Goal: Book appointment/travel/reservation

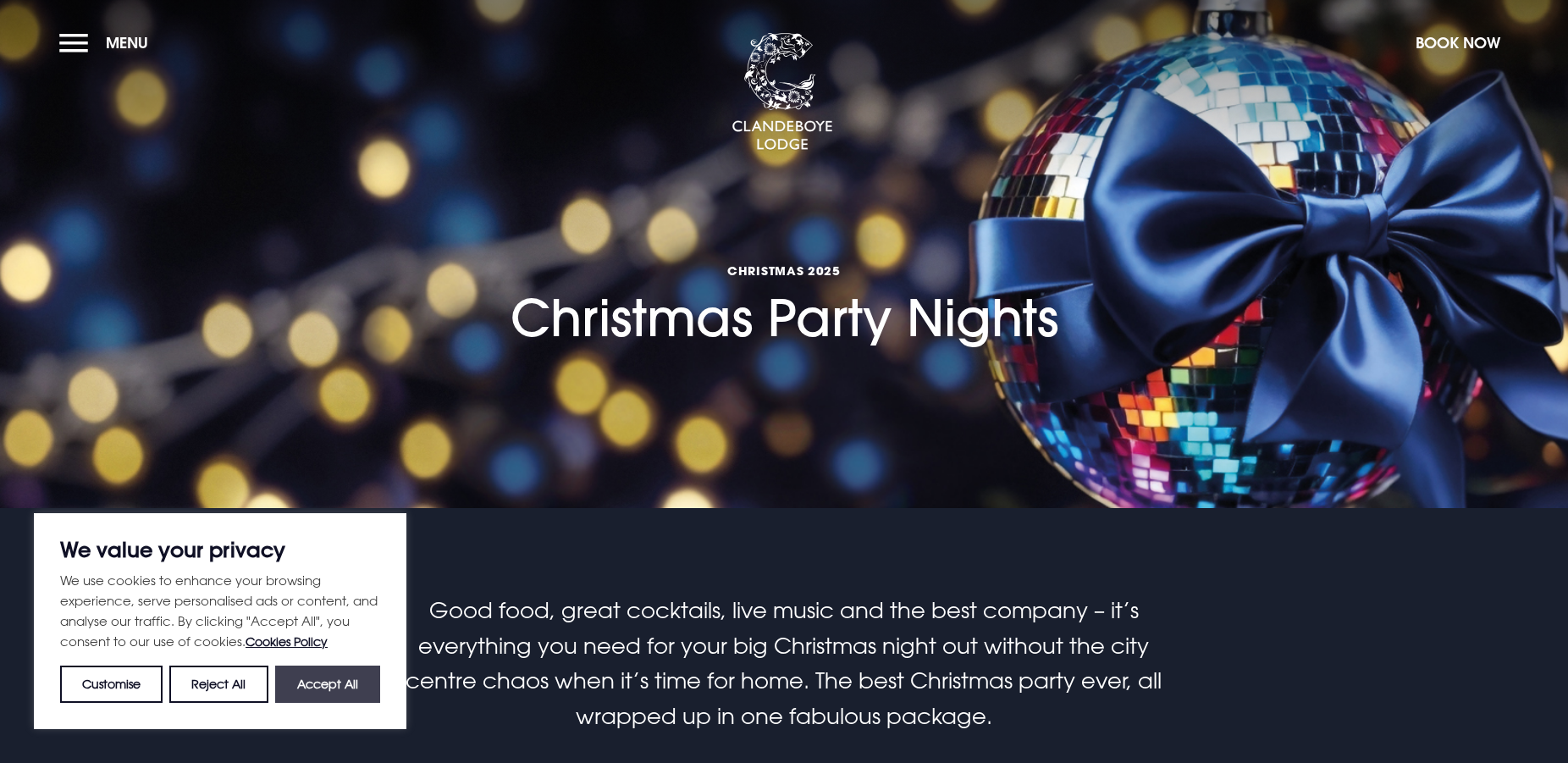
click at [346, 685] on button "Accept All" at bounding box center [327, 683] width 105 height 37
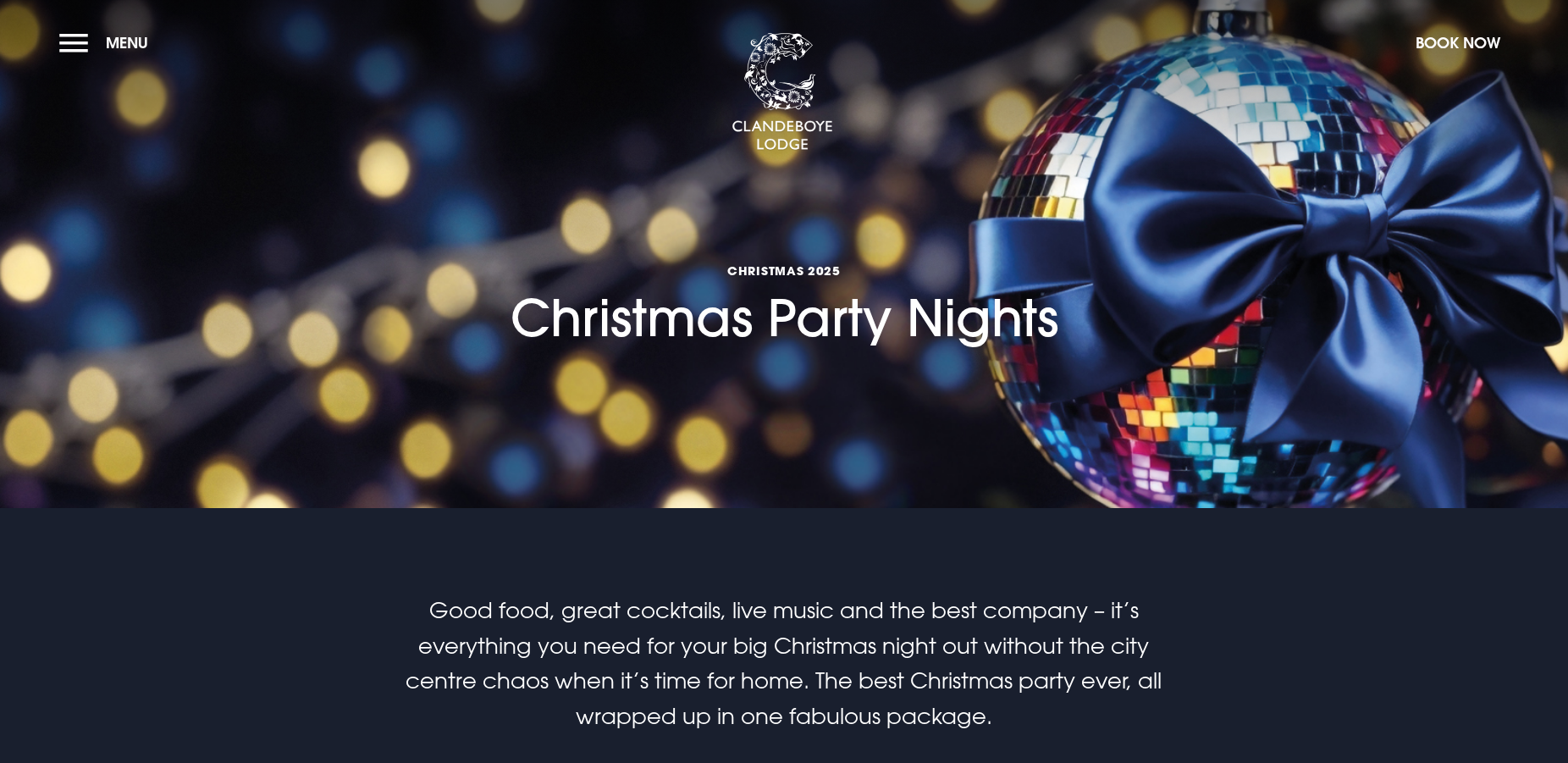
checkbox input "true"
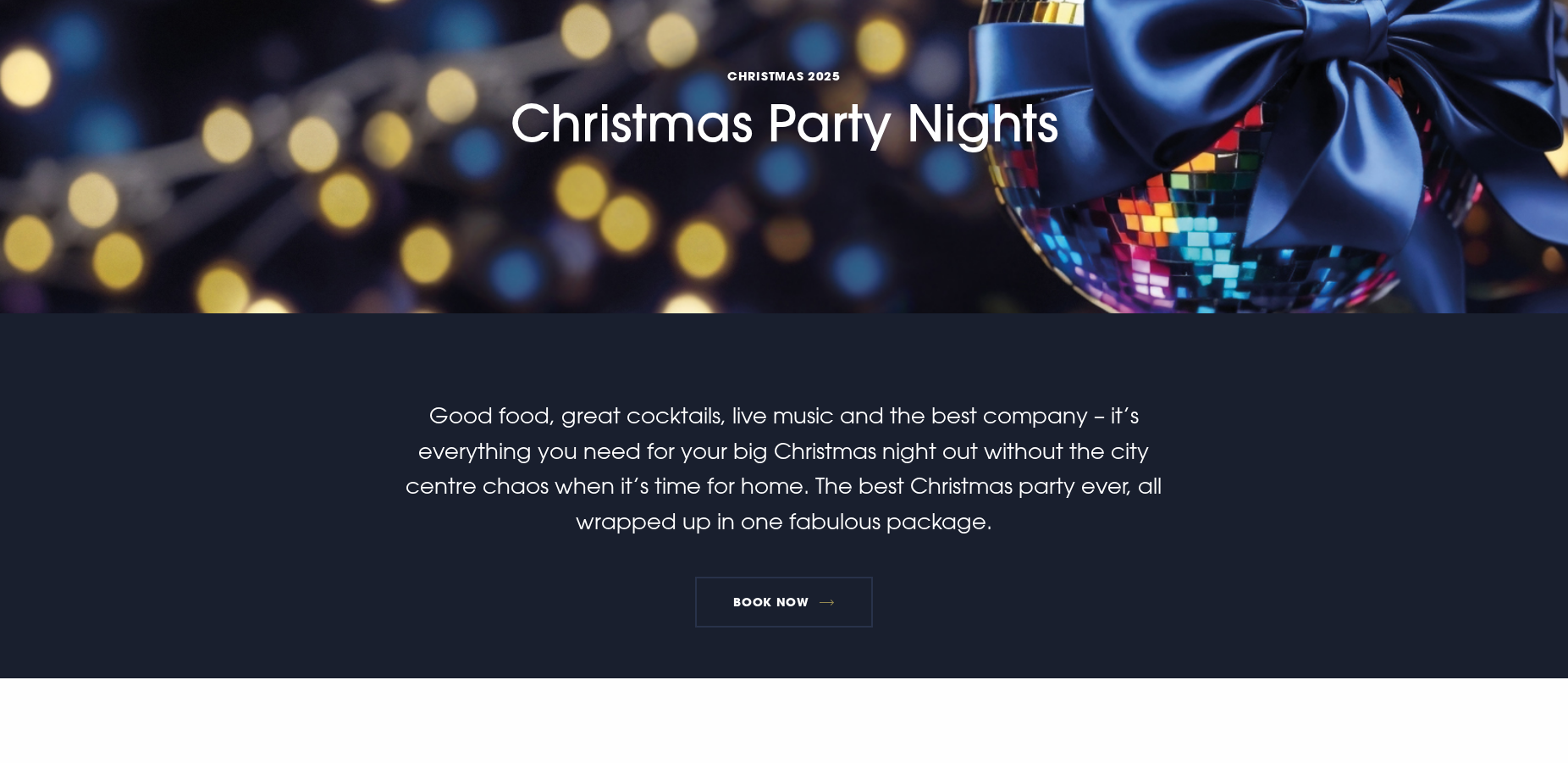
scroll to position [259, 0]
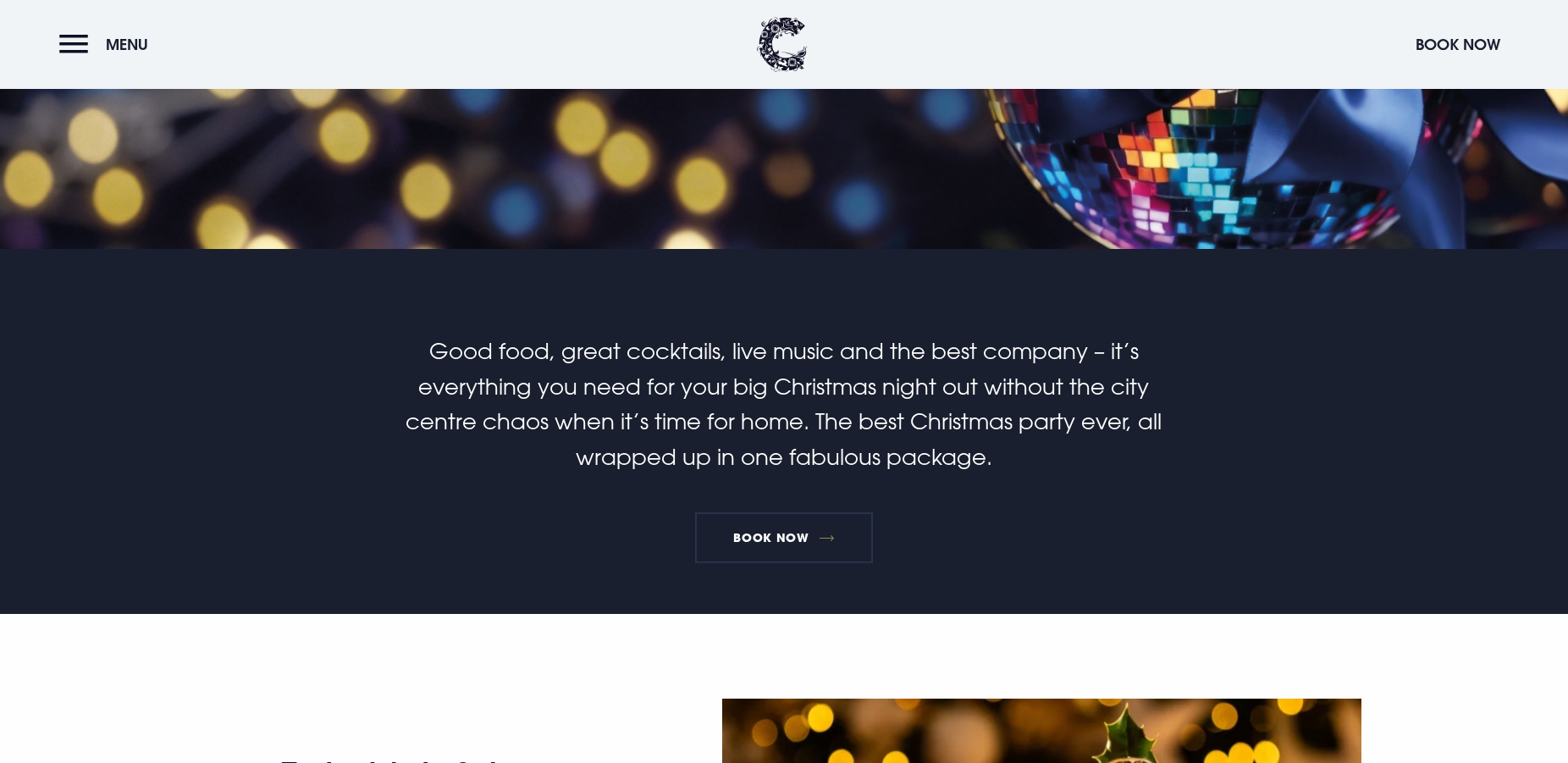
click at [802, 359] on p "Good food, great cocktails, live music and the best company – it’s everything y…" at bounding box center [784, 403] width 806 height 140
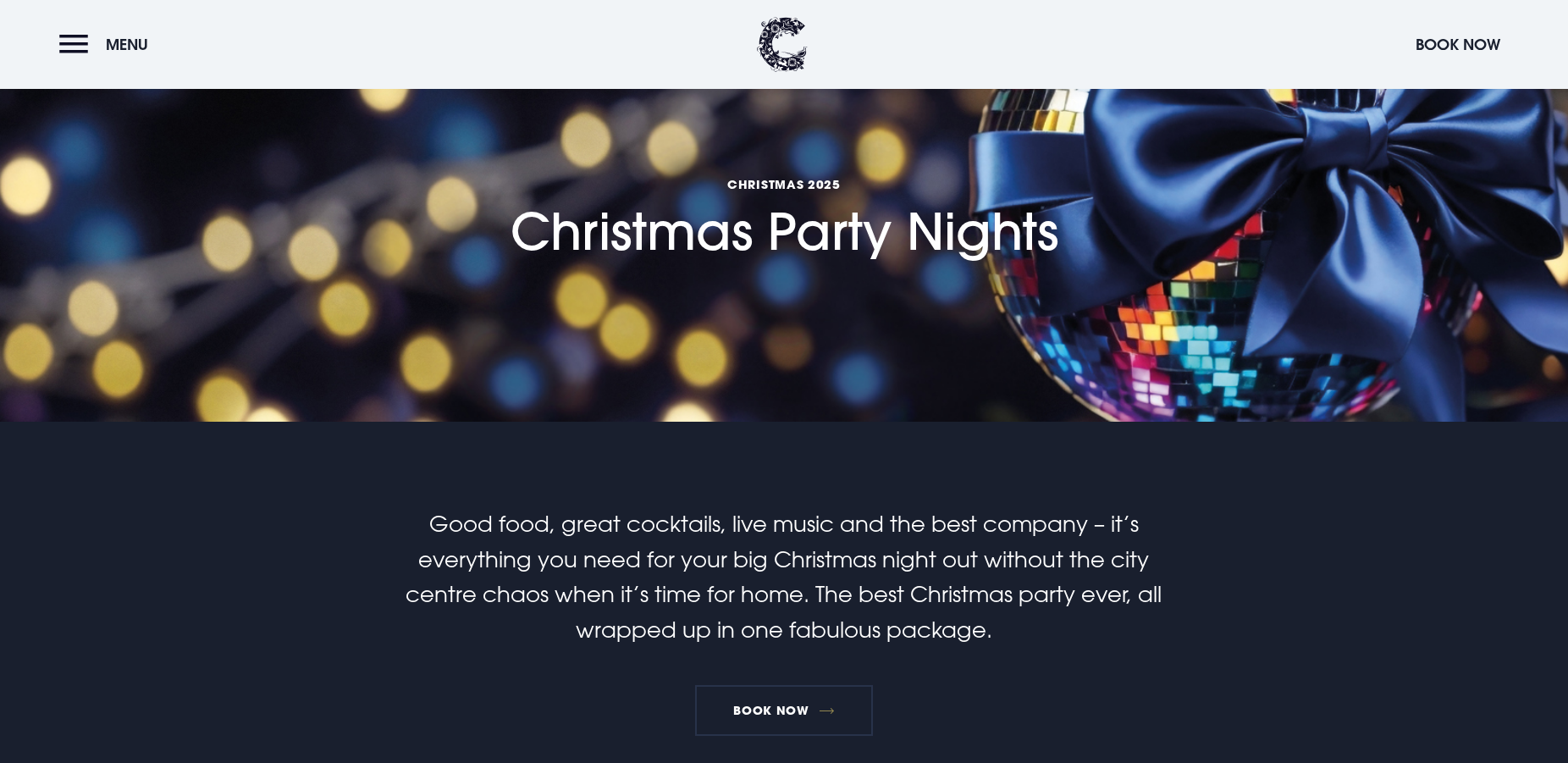
scroll to position [0, 0]
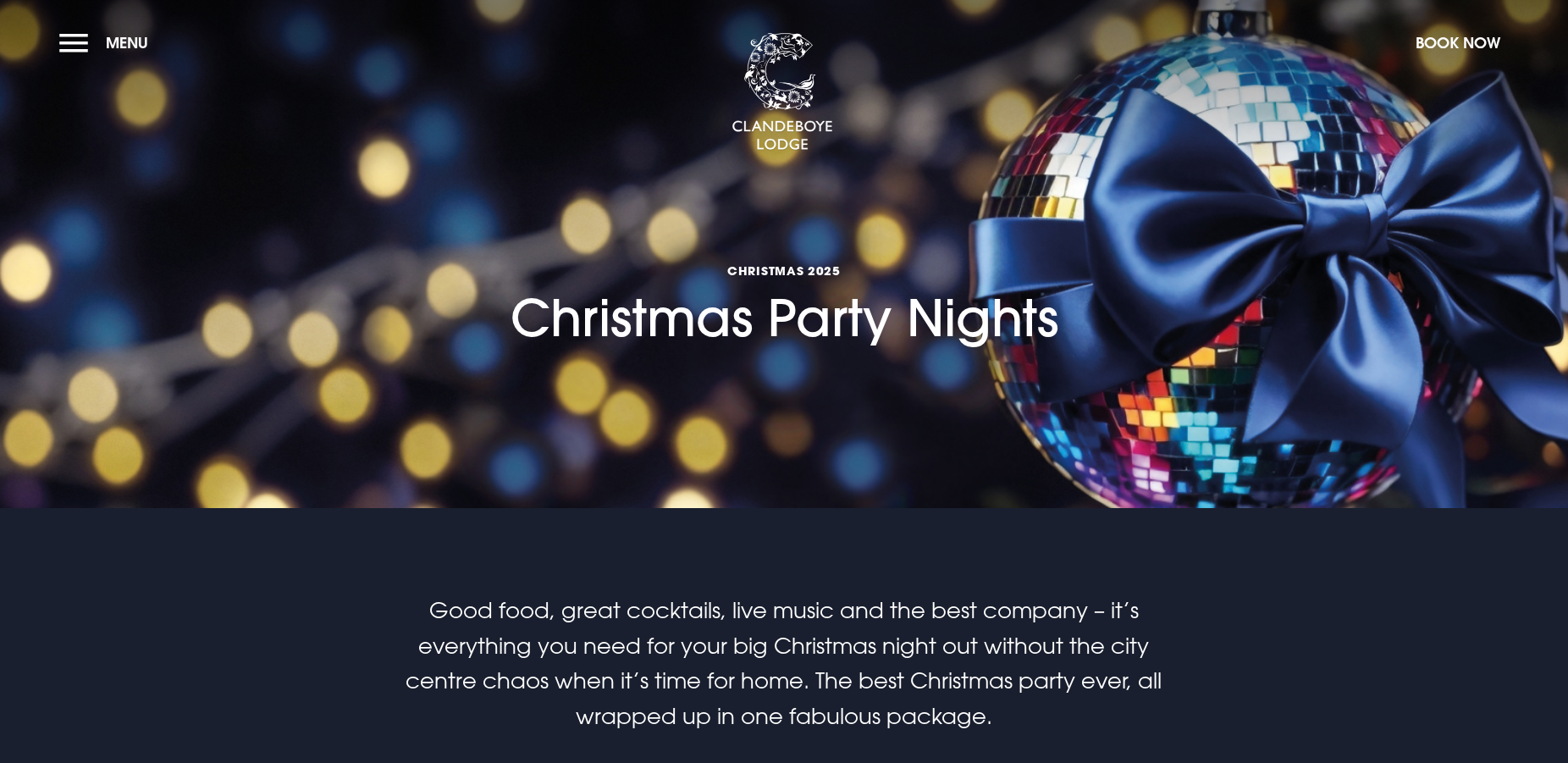
click at [784, 307] on h1 "Christmas 2025 Christmas Party Nights" at bounding box center [784, 258] width 548 height 180
click at [784, 136] on img at bounding box center [782, 92] width 101 height 118
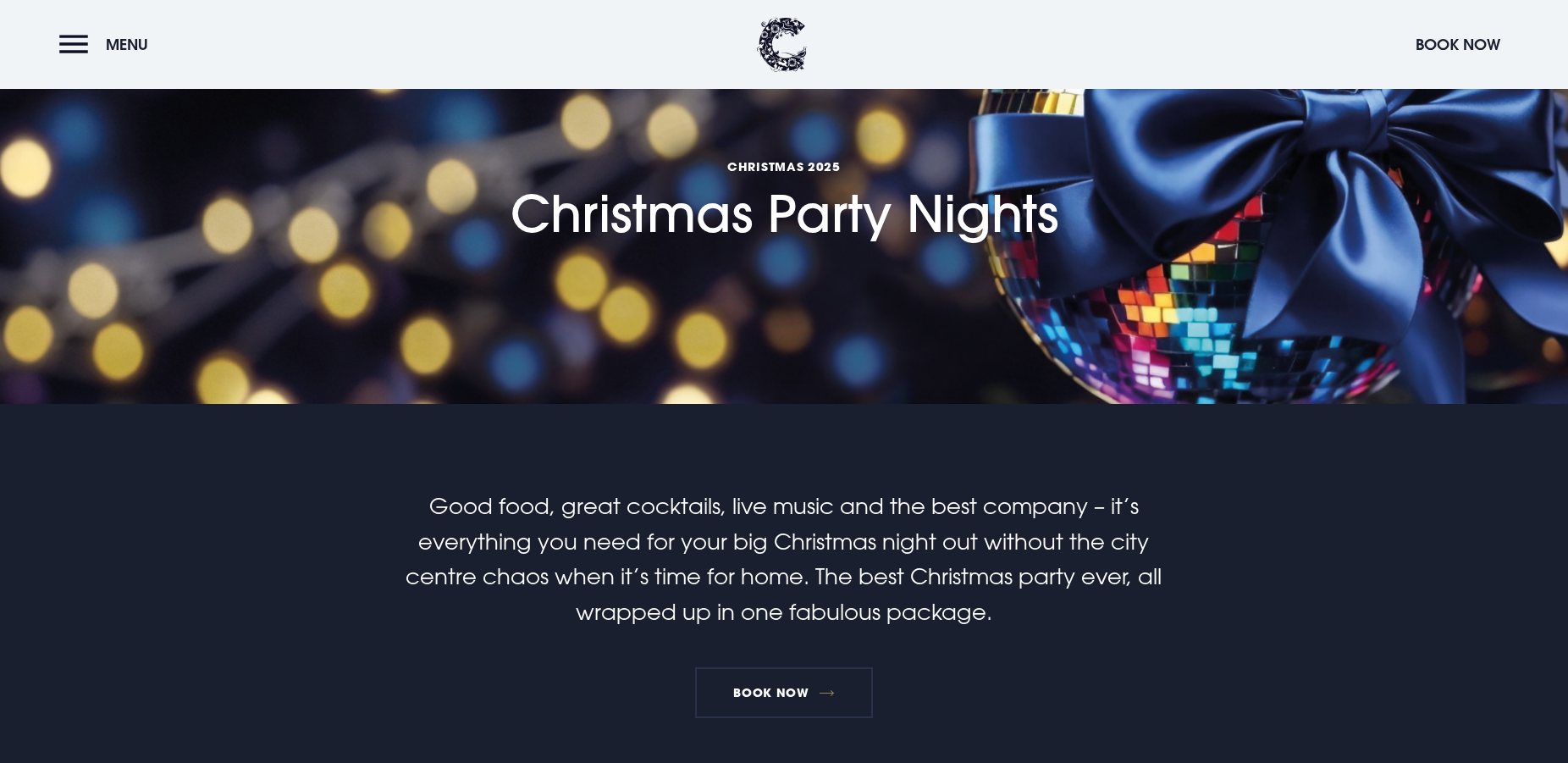
scroll to position [172, 0]
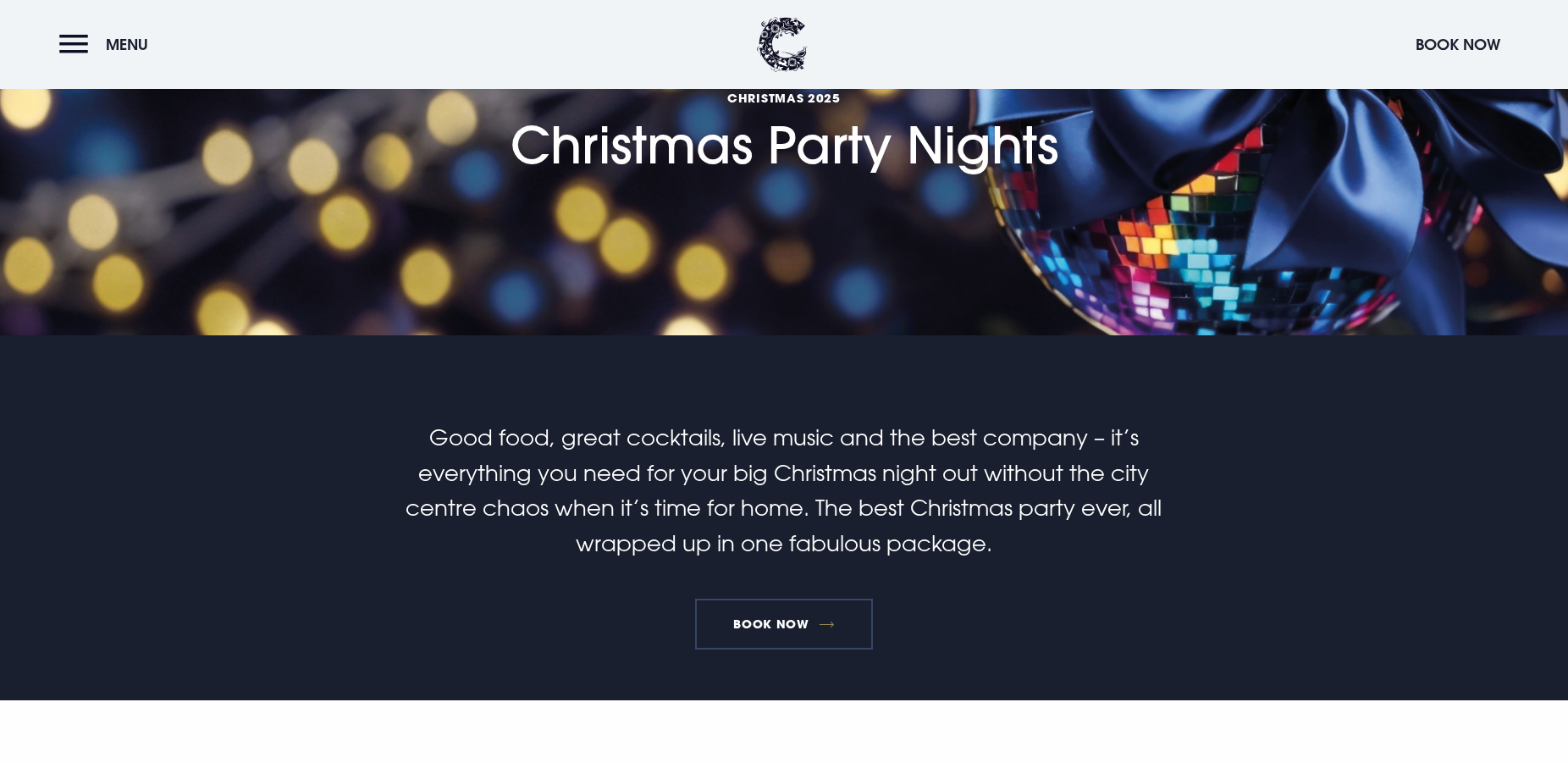
click at [799, 607] on link "Book Now" at bounding box center [784, 624] width 178 height 51
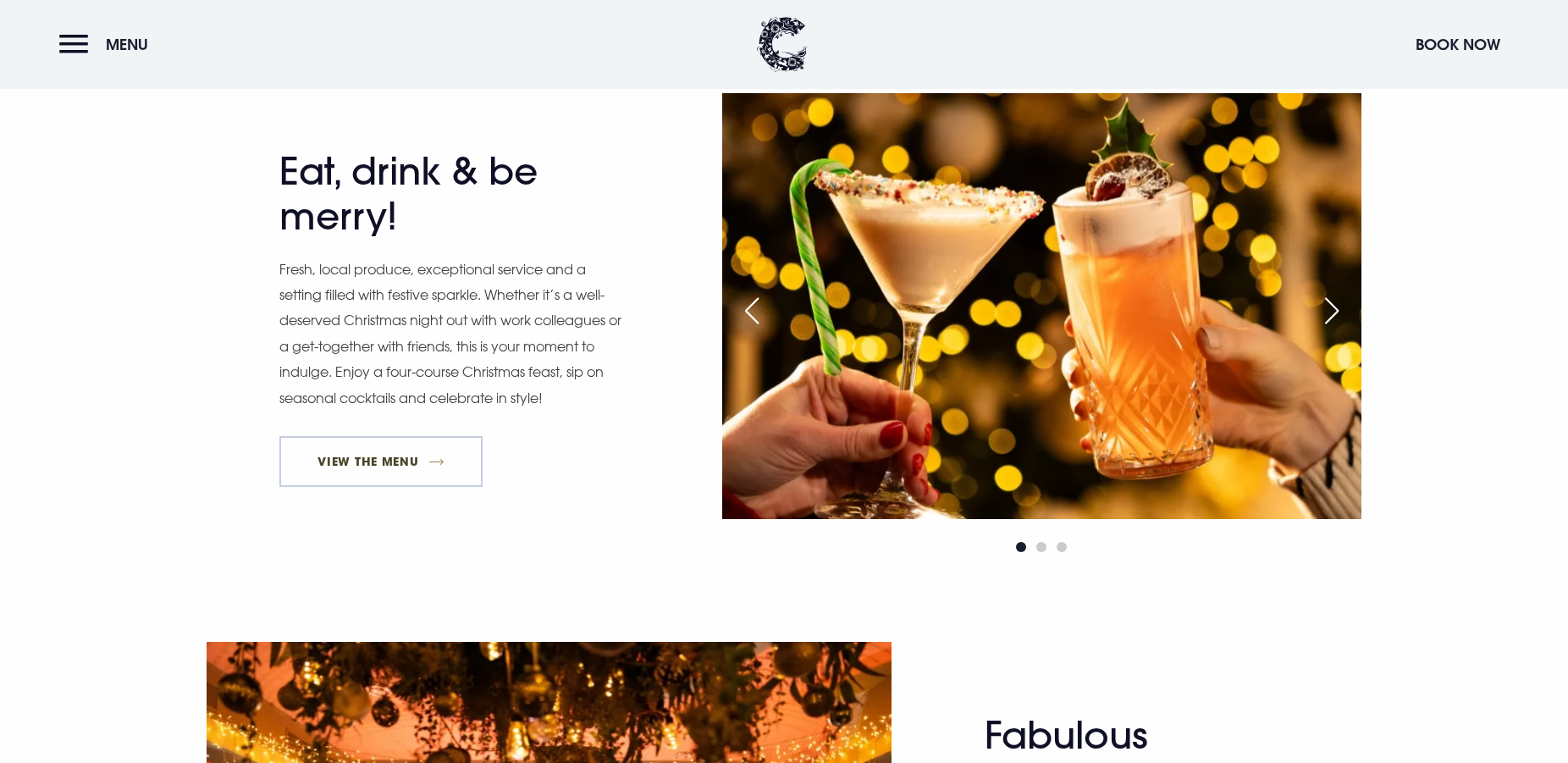
scroll to position [863, 0]
click at [395, 446] on link "View The Menu" at bounding box center [380, 463] width 203 height 51
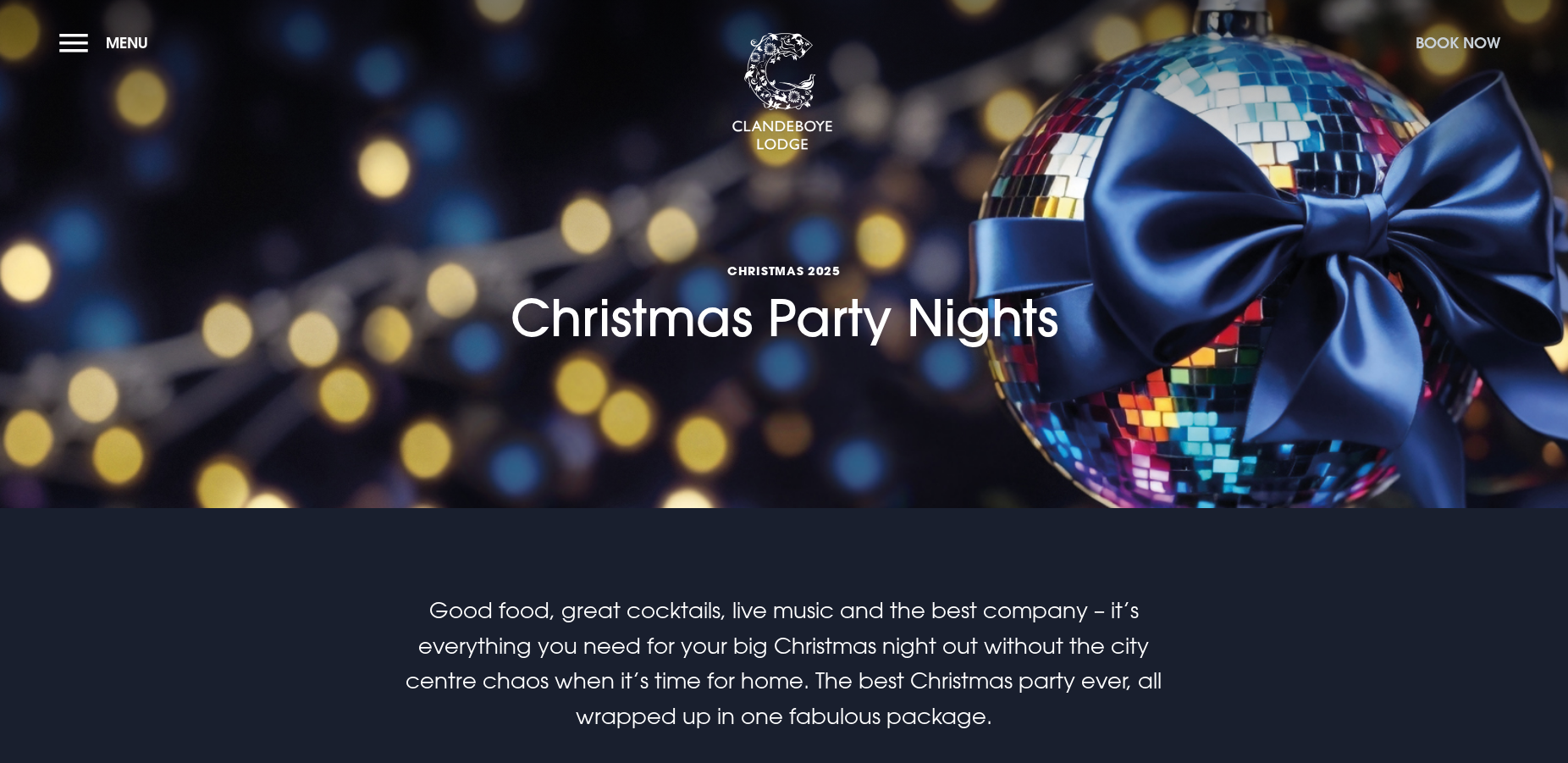
click at [1458, 40] on button "Book Now" at bounding box center [1457, 43] width 101 height 36
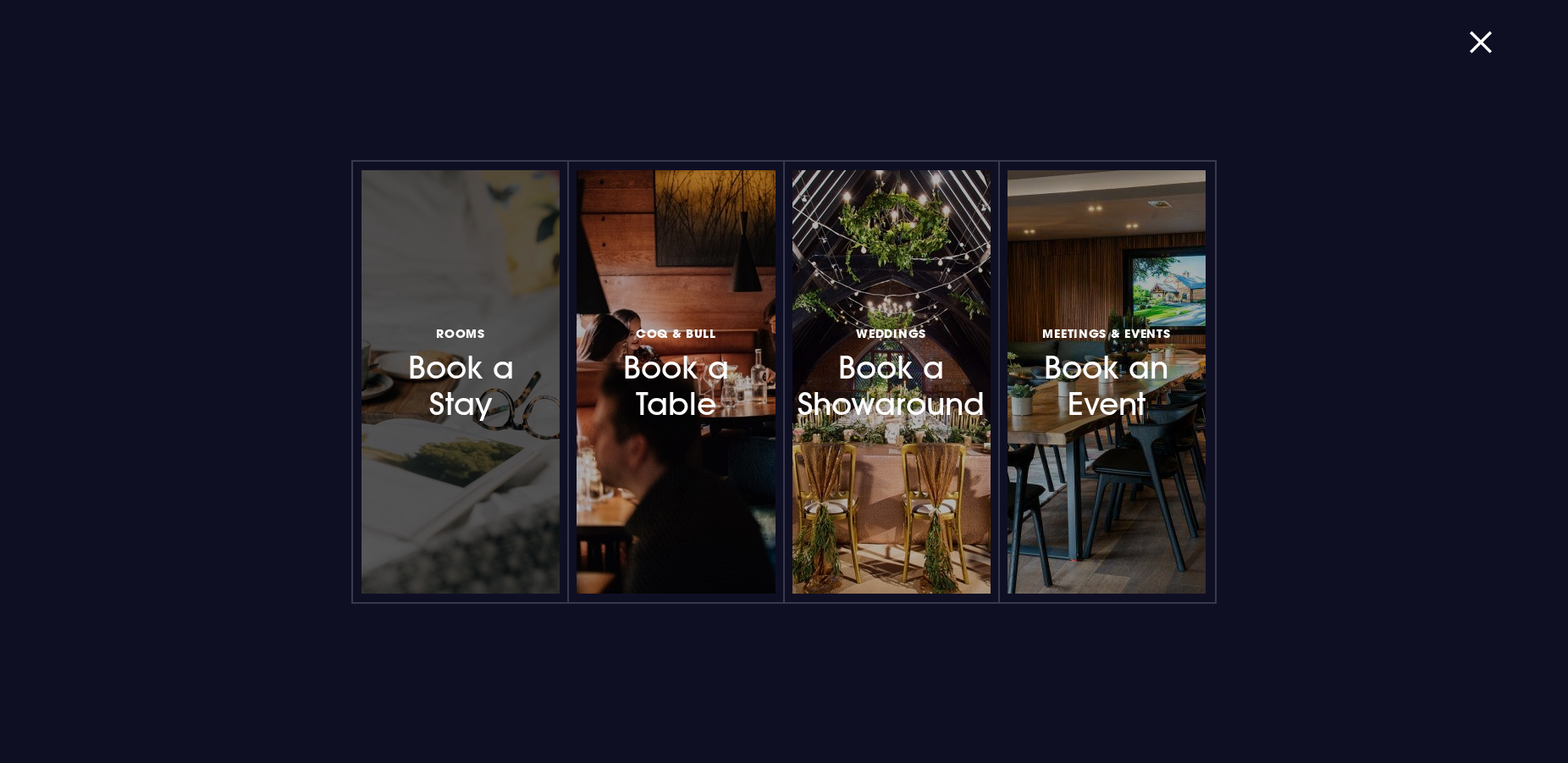
click at [473, 406] on h3 "Rooms Book a Stay" at bounding box center [461, 373] width 148 height 100
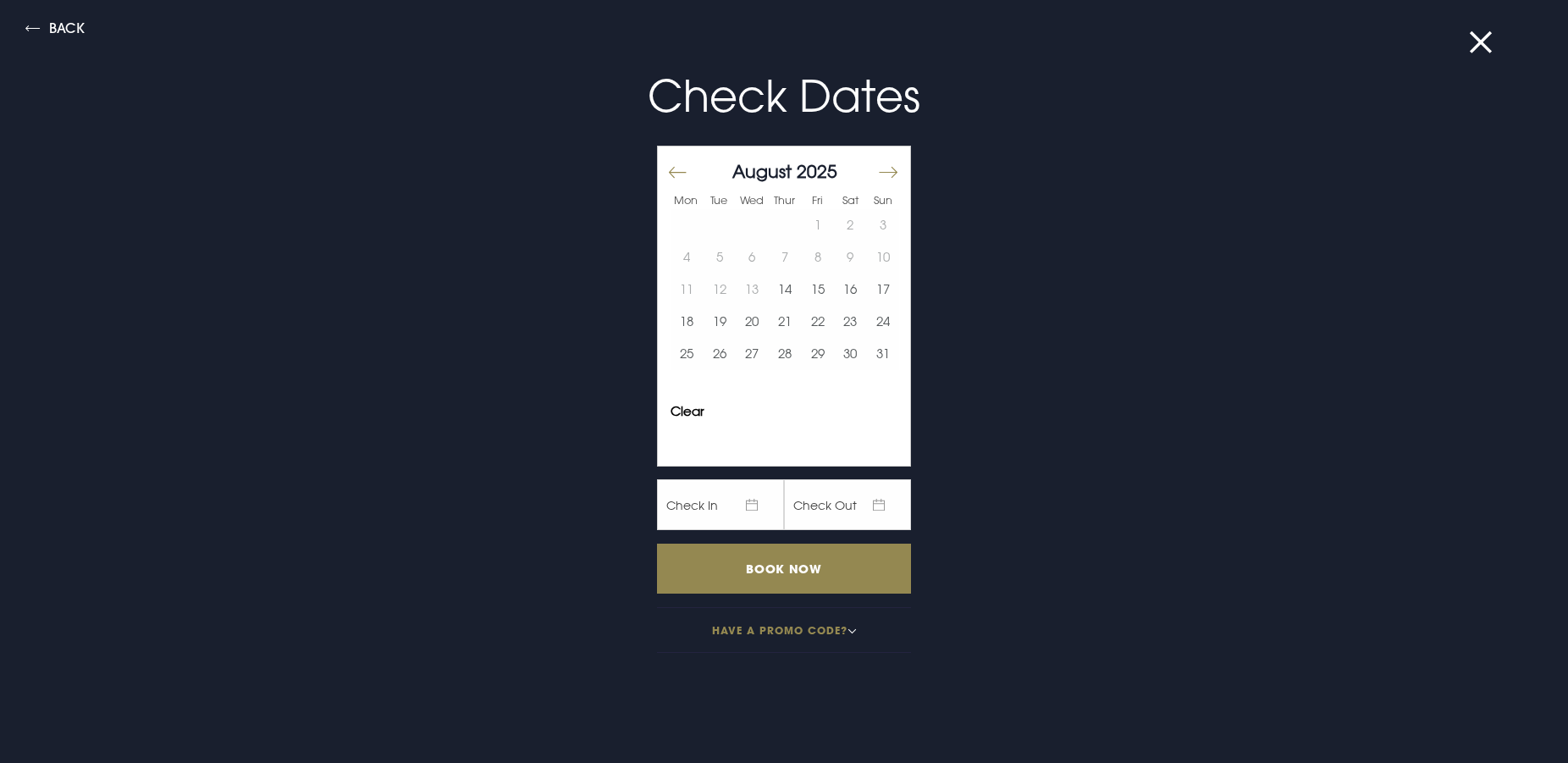
click at [880, 173] on button "Move forward to switch to the next month." at bounding box center [887, 172] width 20 height 36
click at [836, 225] on button "6" at bounding box center [850, 225] width 33 height 32
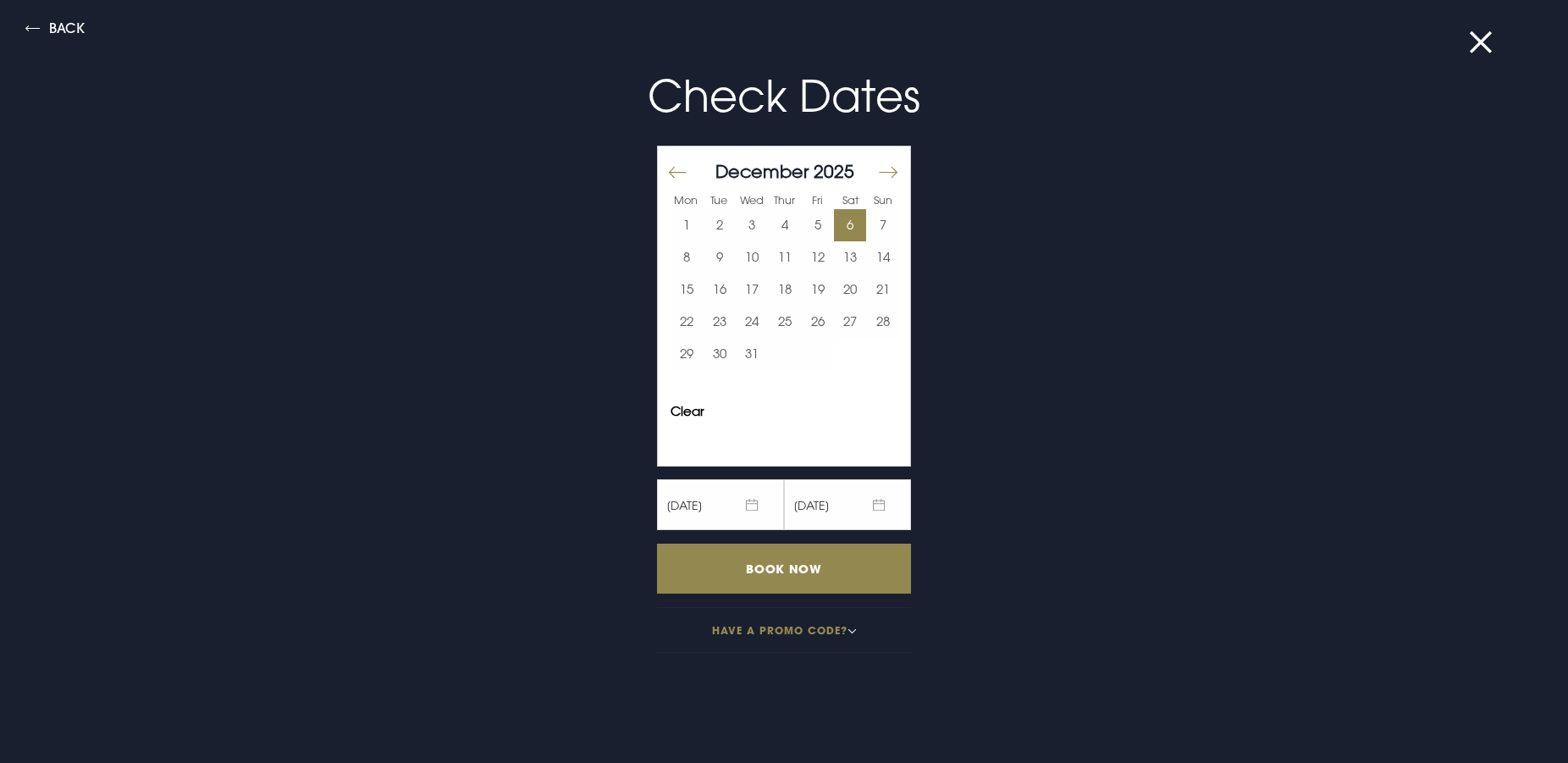
click at [839, 224] on button "6" at bounding box center [850, 225] width 33 height 32
click at [866, 223] on button "7" at bounding box center [882, 225] width 33 height 32
click at [836, 234] on button "6" at bounding box center [850, 225] width 33 height 32
click at [780, 559] on input "Book Now" at bounding box center [784, 568] width 254 height 50
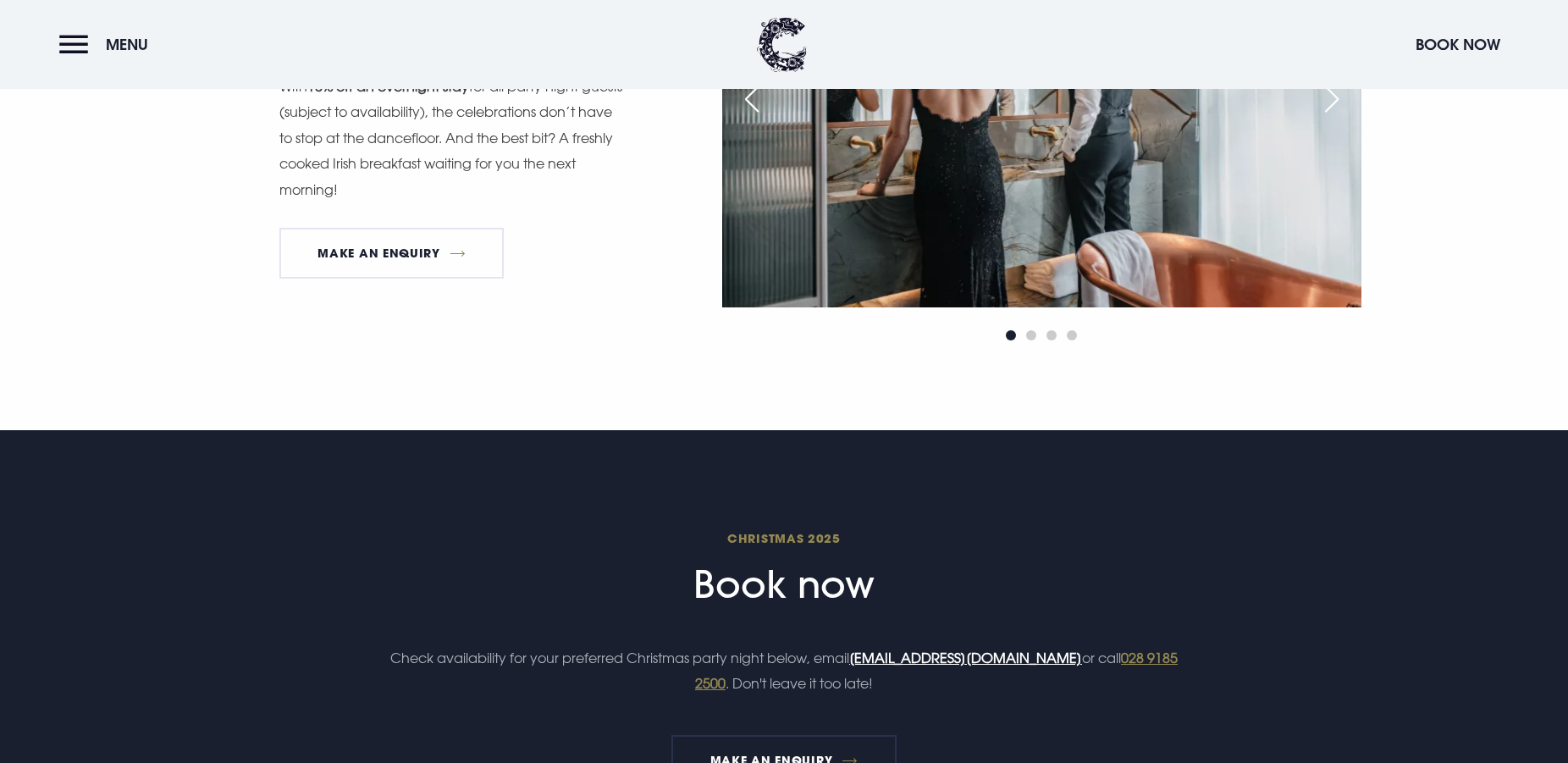
scroll to position [2159, 0]
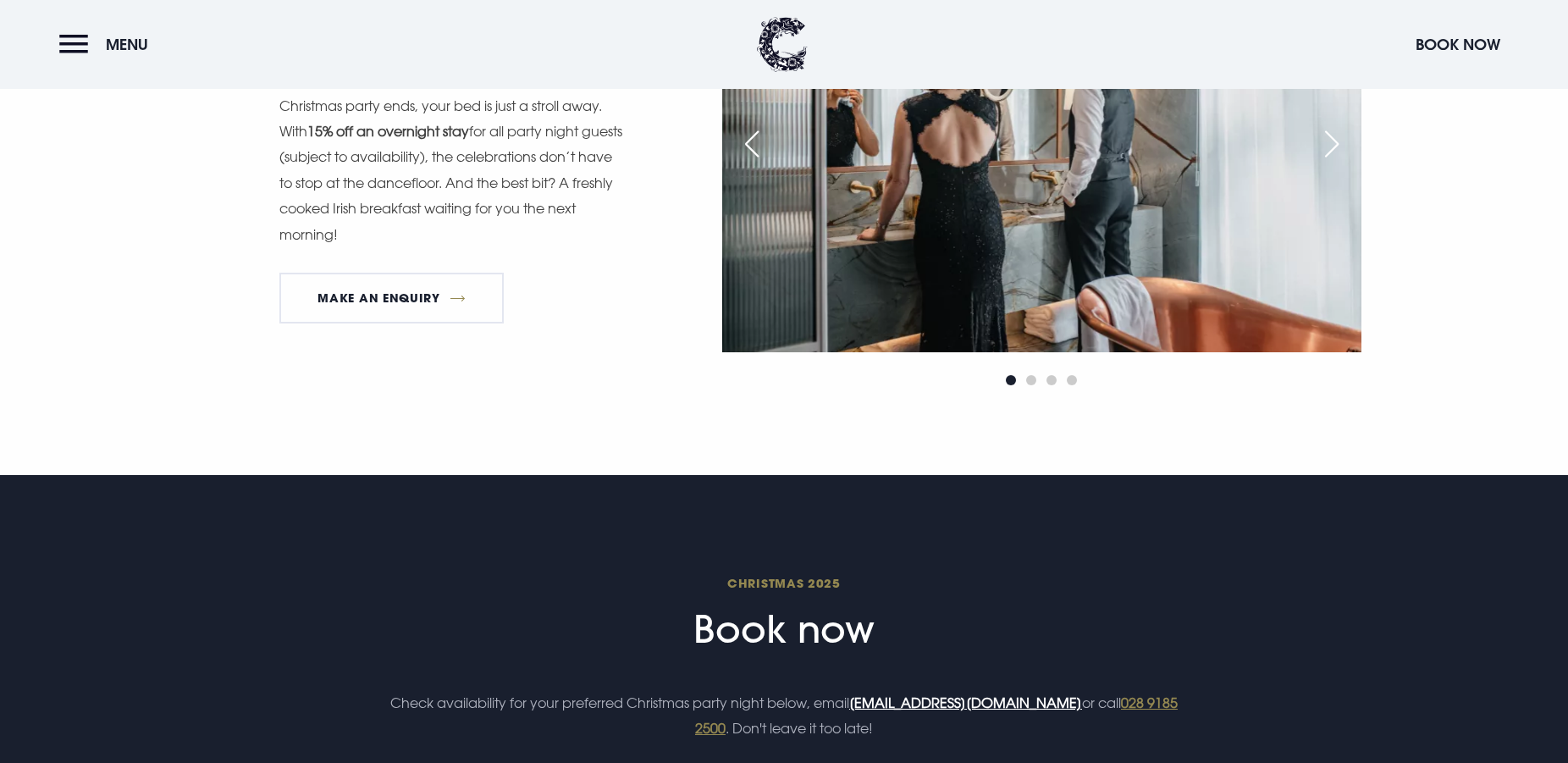
click at [1311, 581] on div "Christmas 2025 Book now Check availability for your preferred Christmas party n…" at bounding box center [784, 701] width 1199 height 258
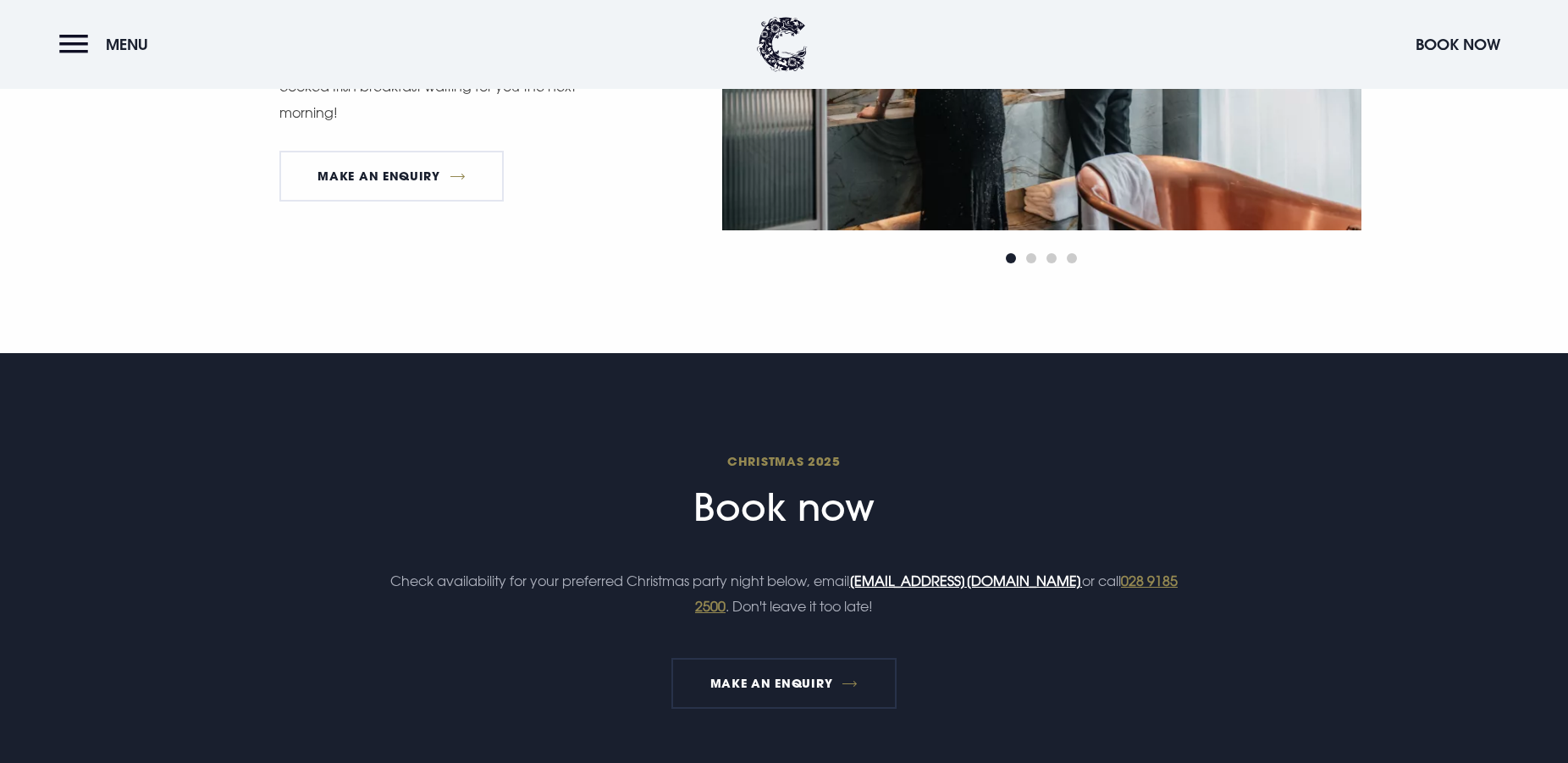
scroll to position [2245, 0]
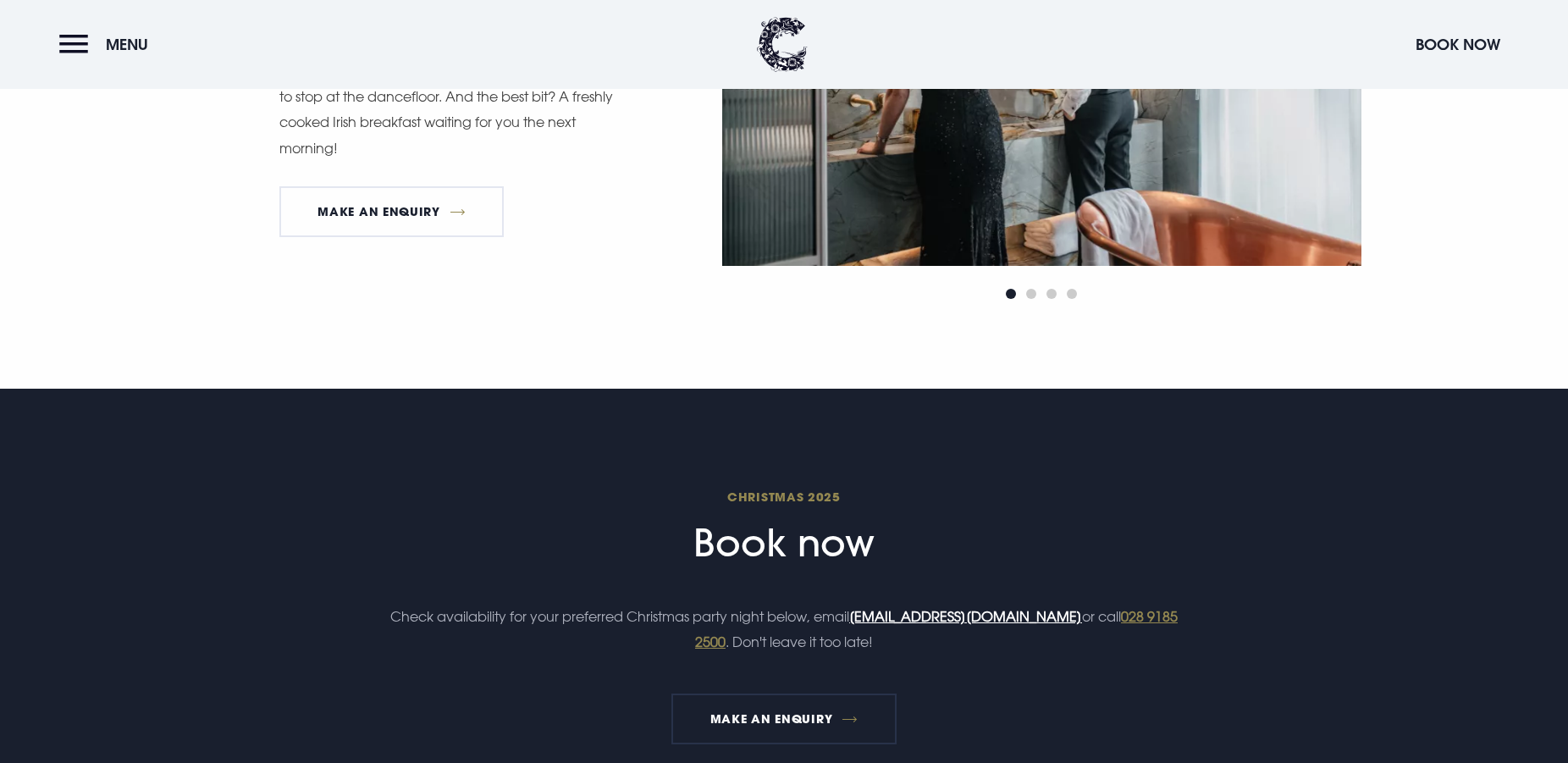
drag, startPoint x: 646, startPoint y: 488, endPoint x: 661, endPoint y: 549, distance: 62.8
click at [660, 544] on div "Christmas 2025 Book now Check availability for your preferred Christmas party n…" at bounding box center [784, 614] width 978 height 258
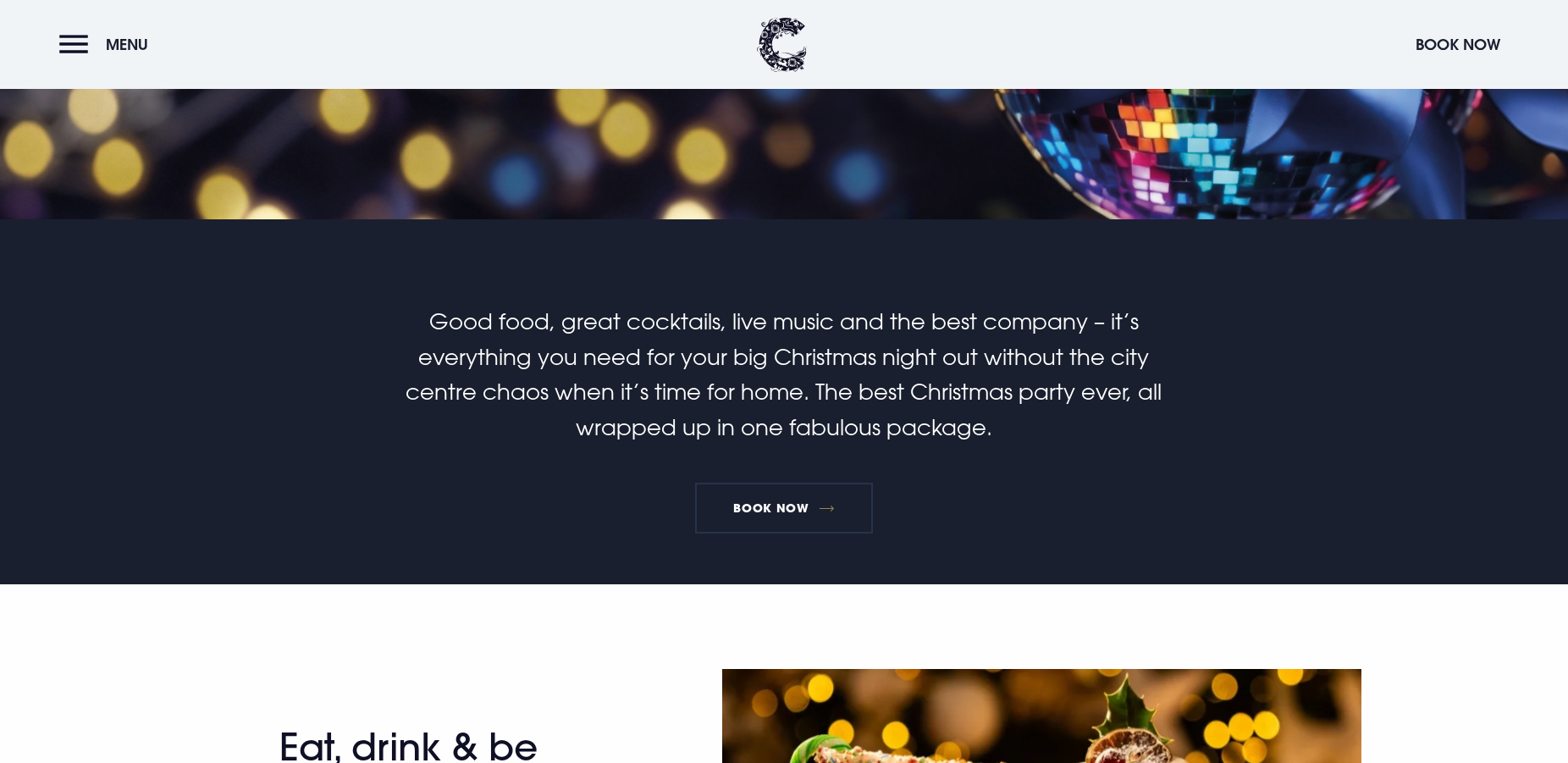
scroll to position [259, 0]
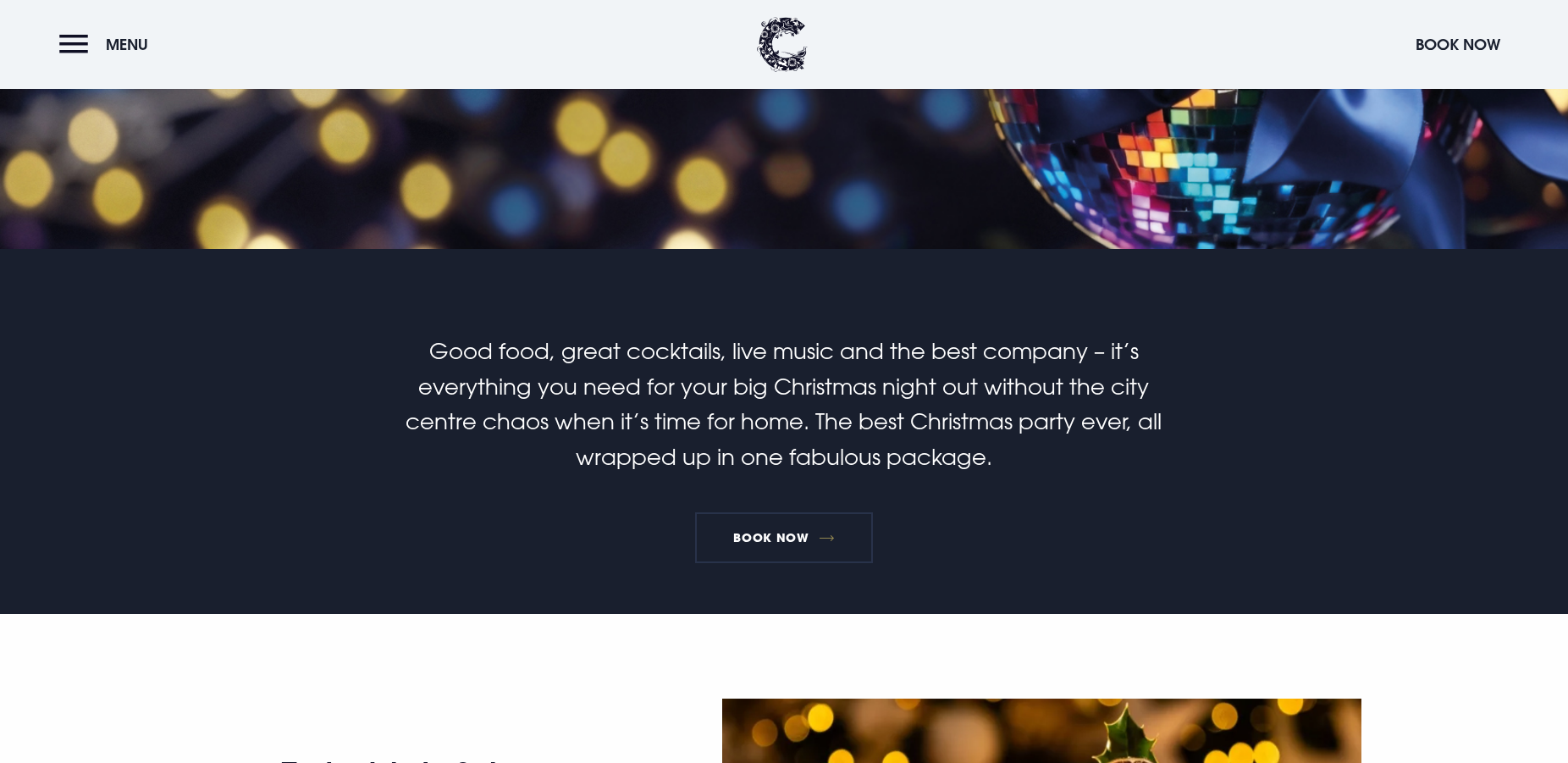
click at [766, 510] on div "Good food, great cocktails, live music and the best company – it’s everything y…" at bounding box center [784, 473] width 978 height 280
click at [777, 527] on link "Book Now" at bounding box center [784, 538] width 178 height 51
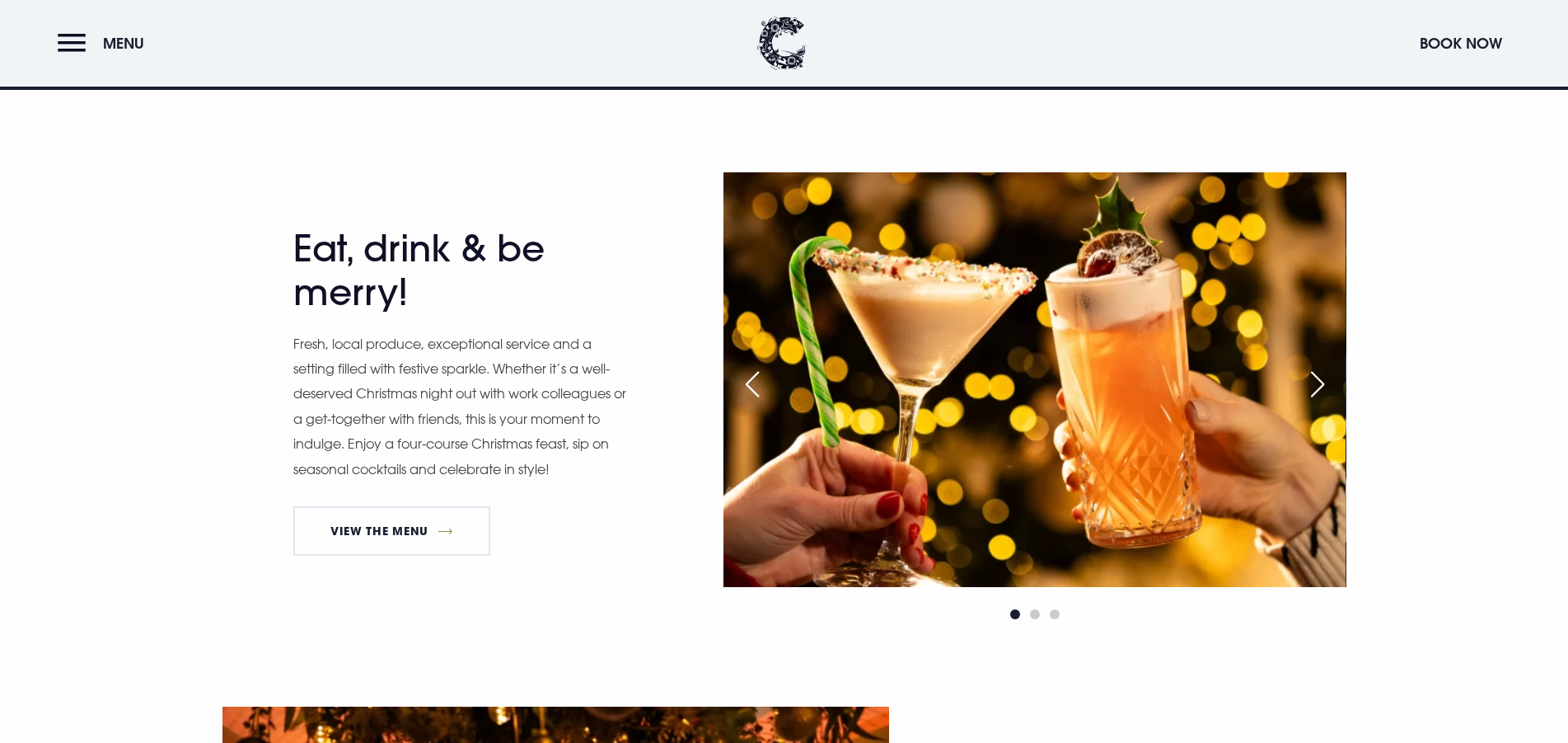
scroll to position [1262, 0]
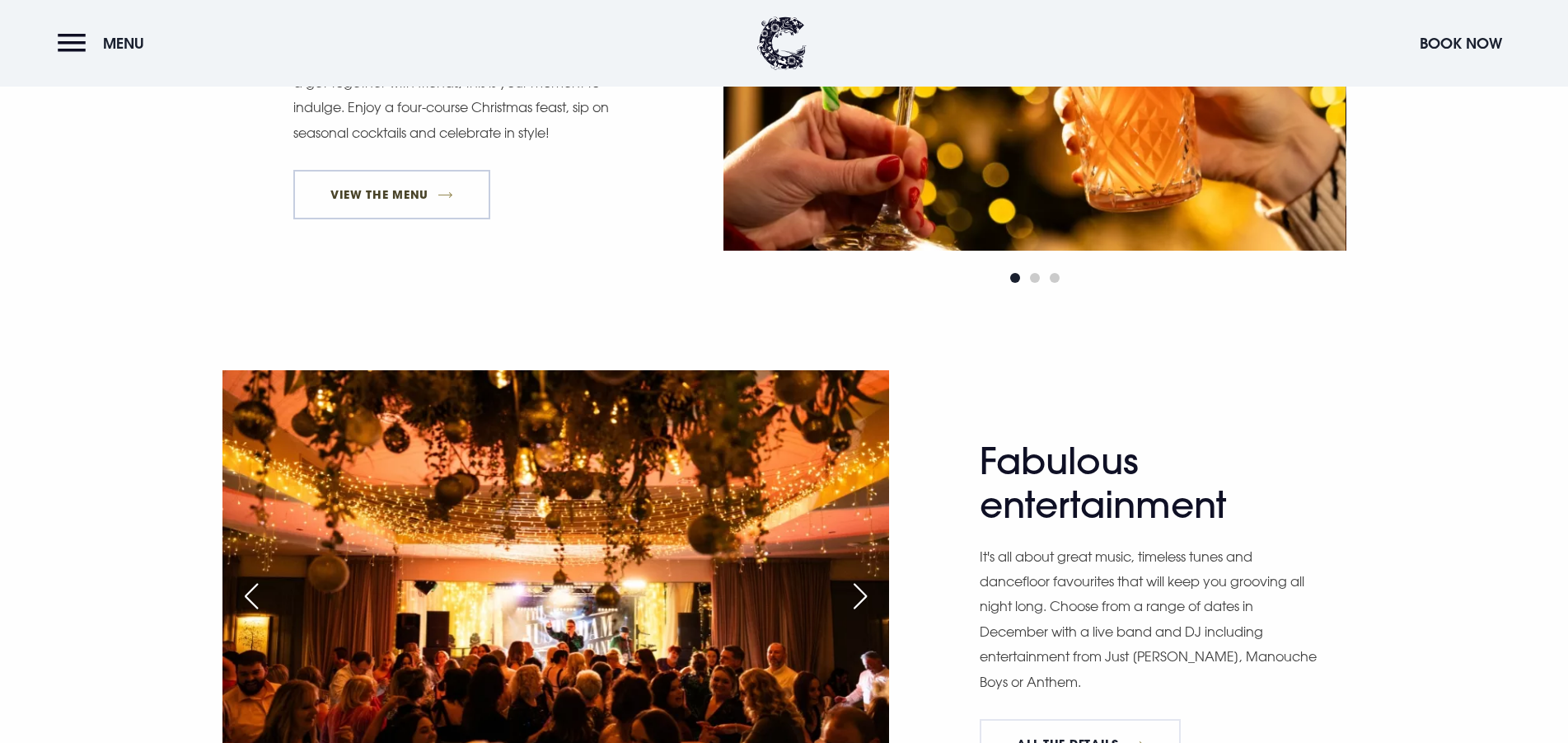
click at [379, 185] on link "View The Menu" at bounding box center [392, 195] width 198 height 50
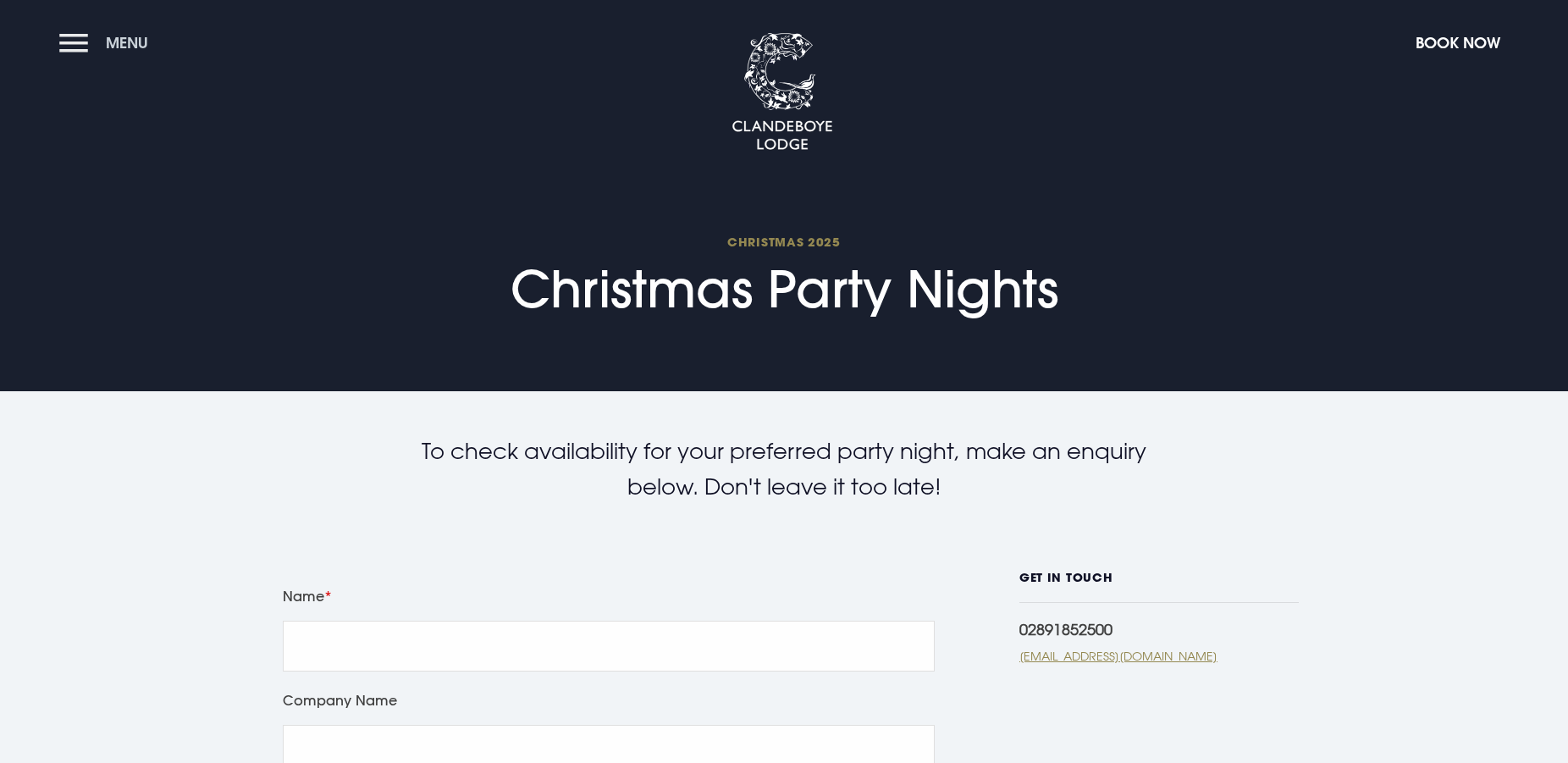
click button "Menu"
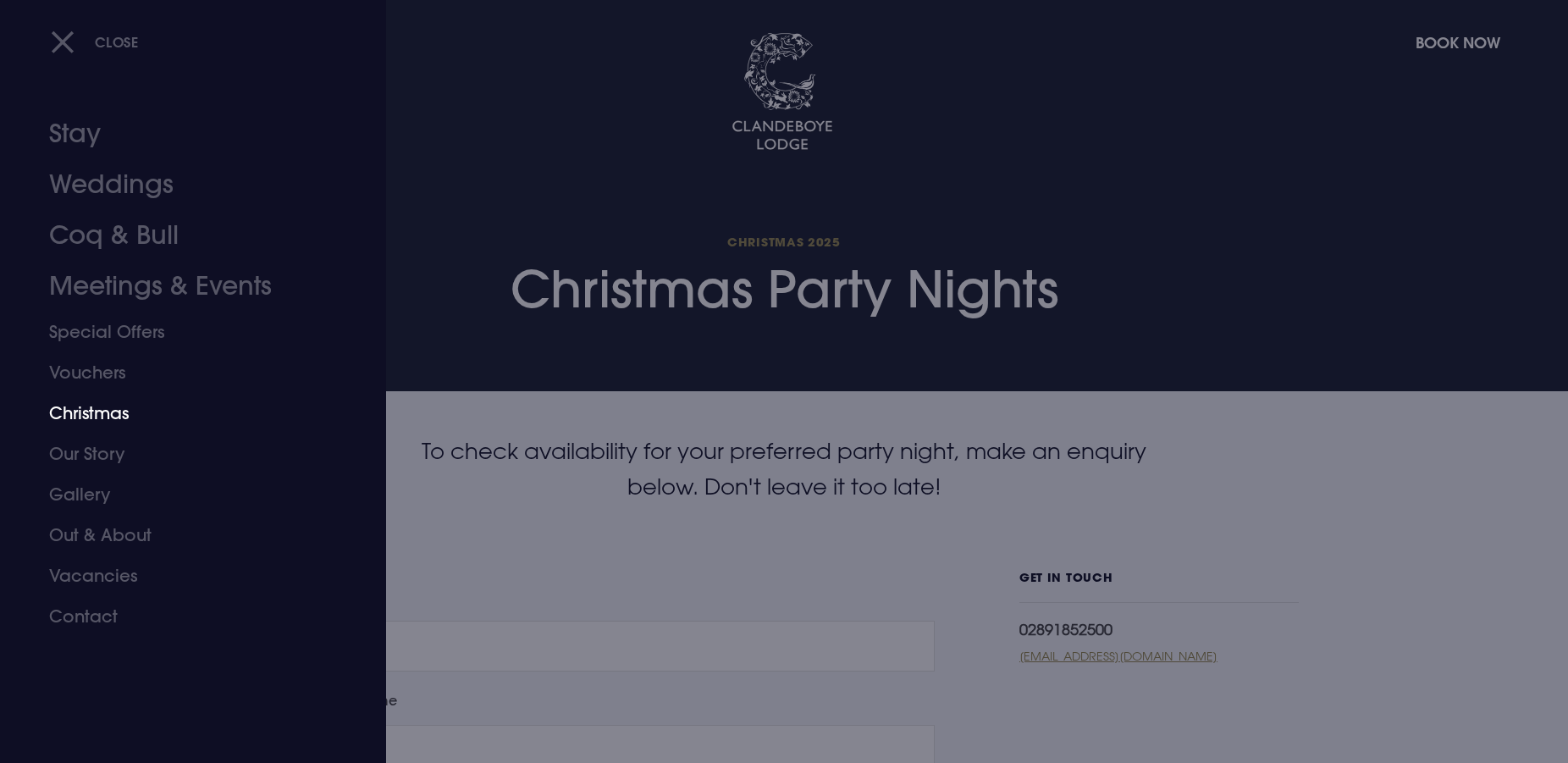
click link "Christmas"
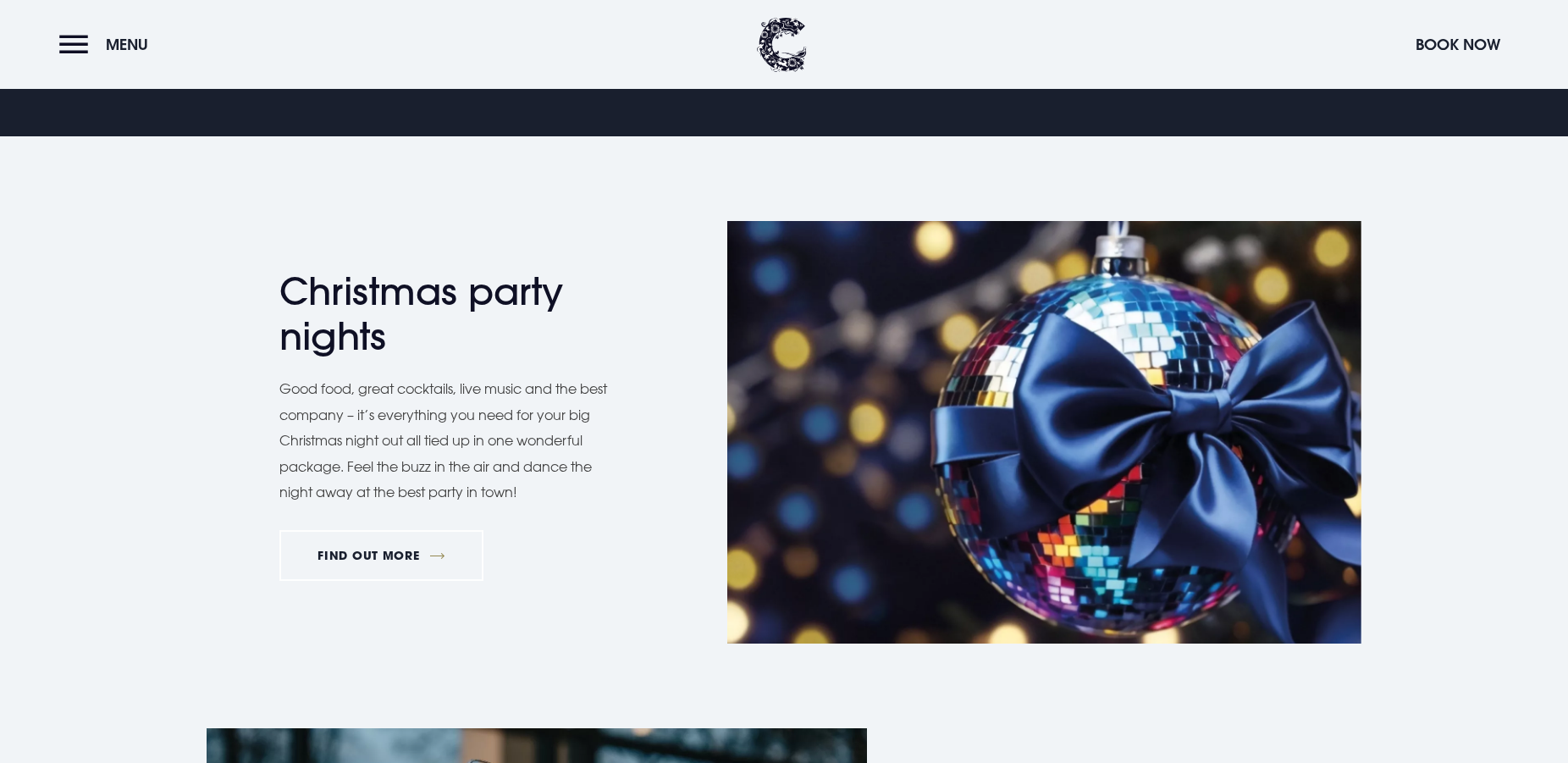
scroll to position [777, 0]
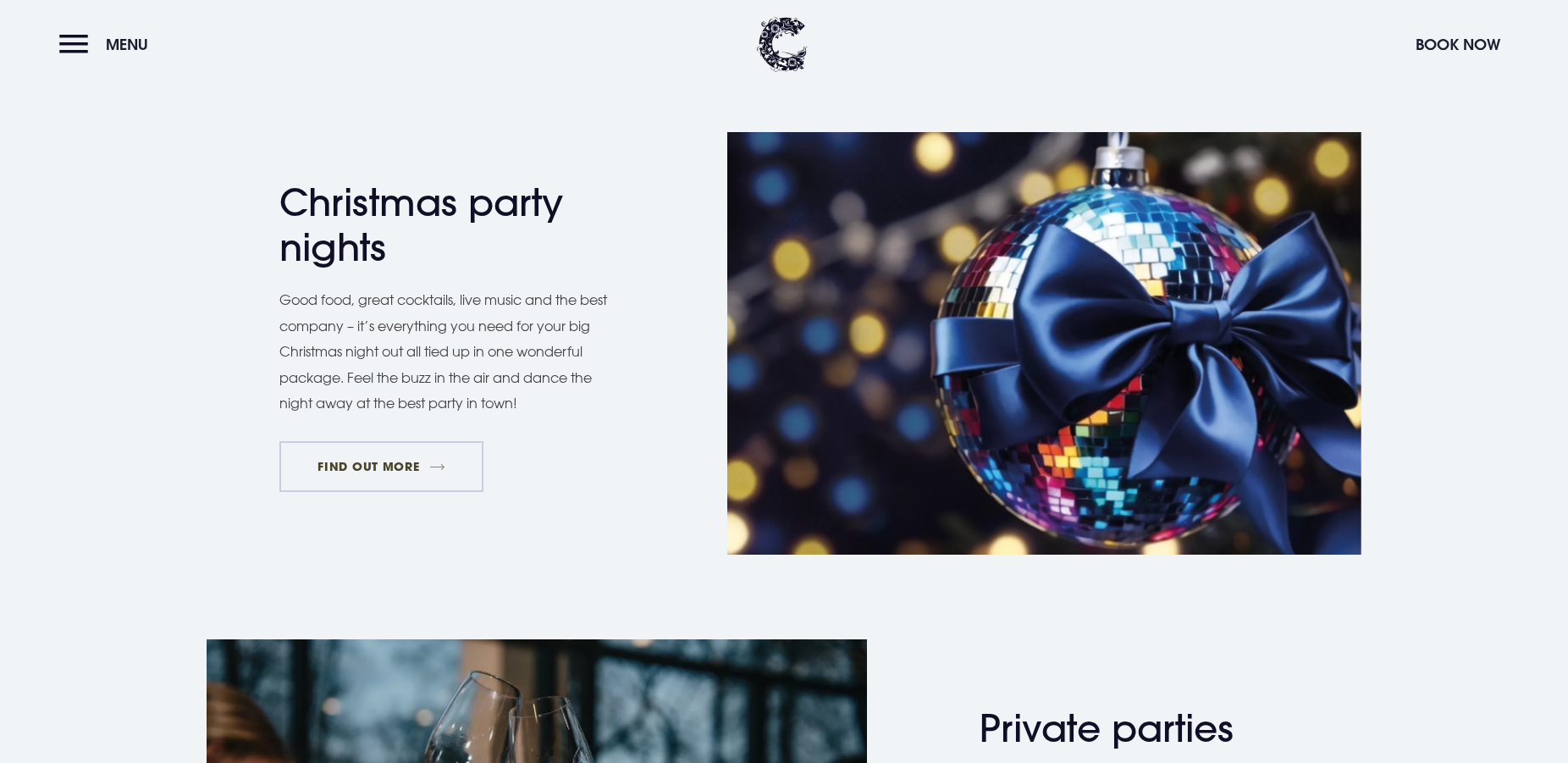
click at [323, 474] on link "FIND OUT MORE" at bounding box center [381, 467] width 204 height 51
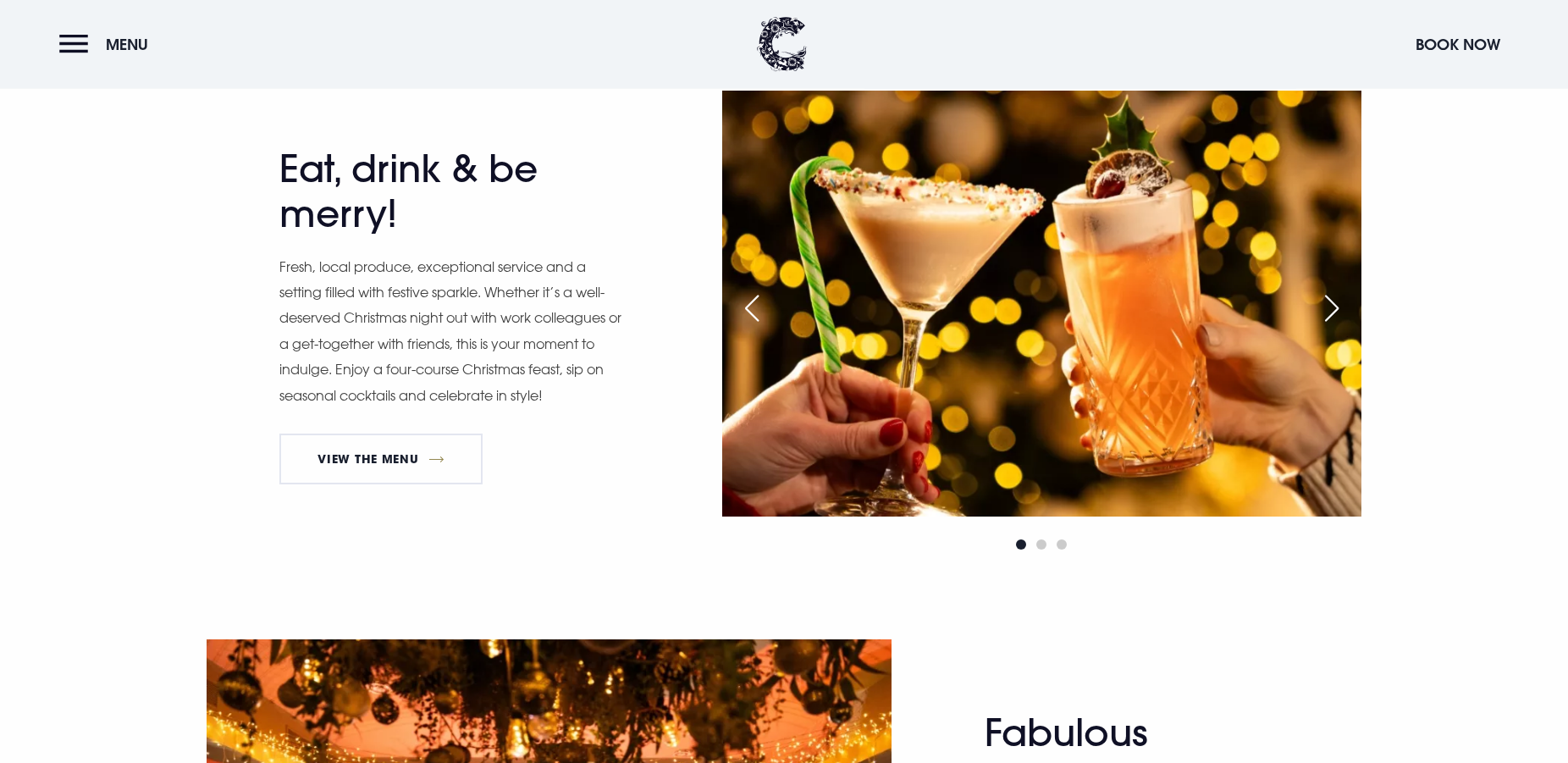
scroll to position [863, 0]
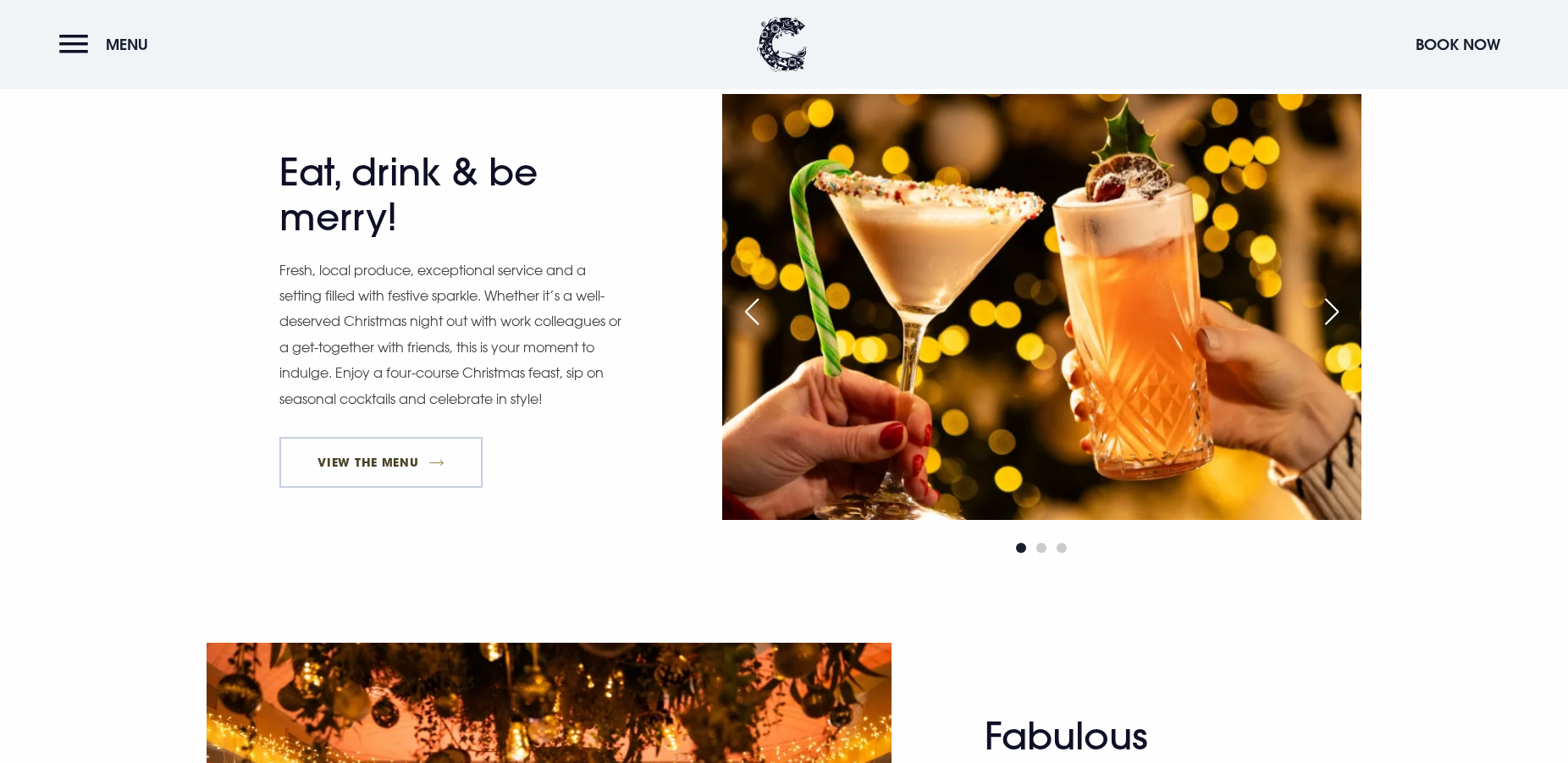
click at [420, 447] on link "View The Menu" at bounding box center [380, 463] width 203 height 51
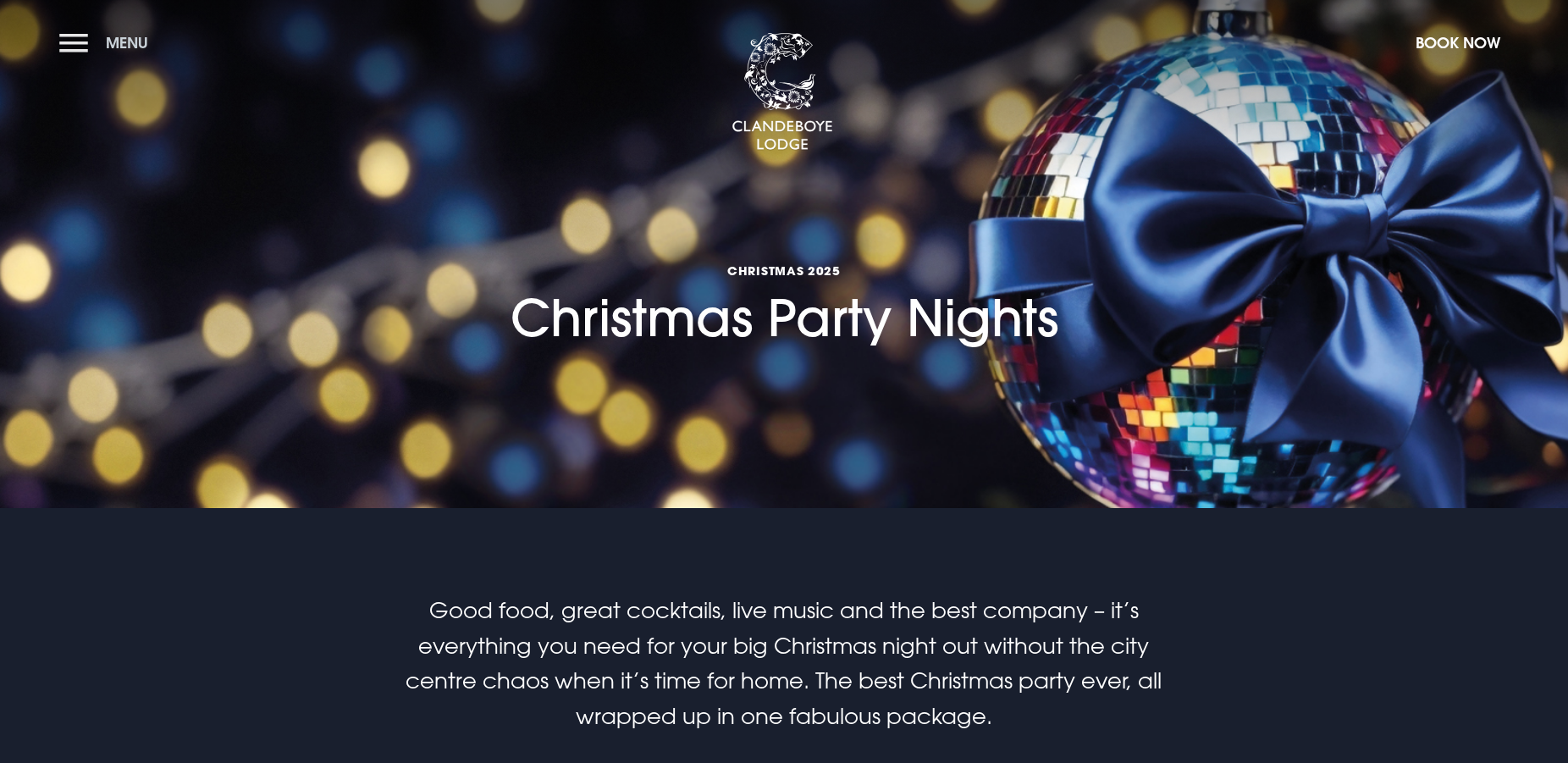
click at [118, 53] on button "Menu" at bounding box center [108, 43] width 97 height 36
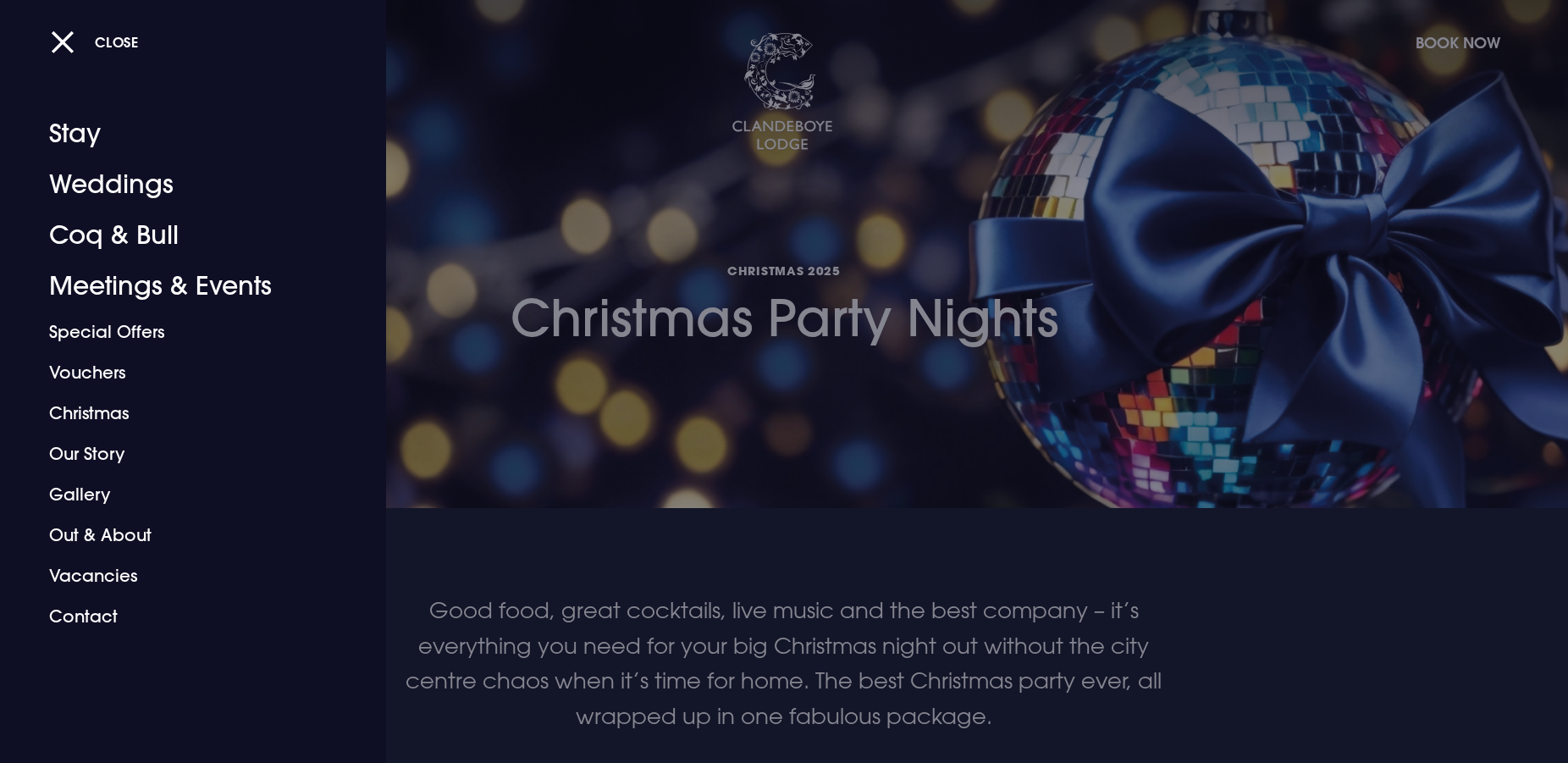
click at [1423, 44] on div "Close" at bounding box center [802, 42] width 1504 height 36
click at [1474, 44] on div "Close" at bounding box center [802, 42] width 1504 height 36
click at [642, 326] on div at bounding box center [784, 382] width 1568 height 763
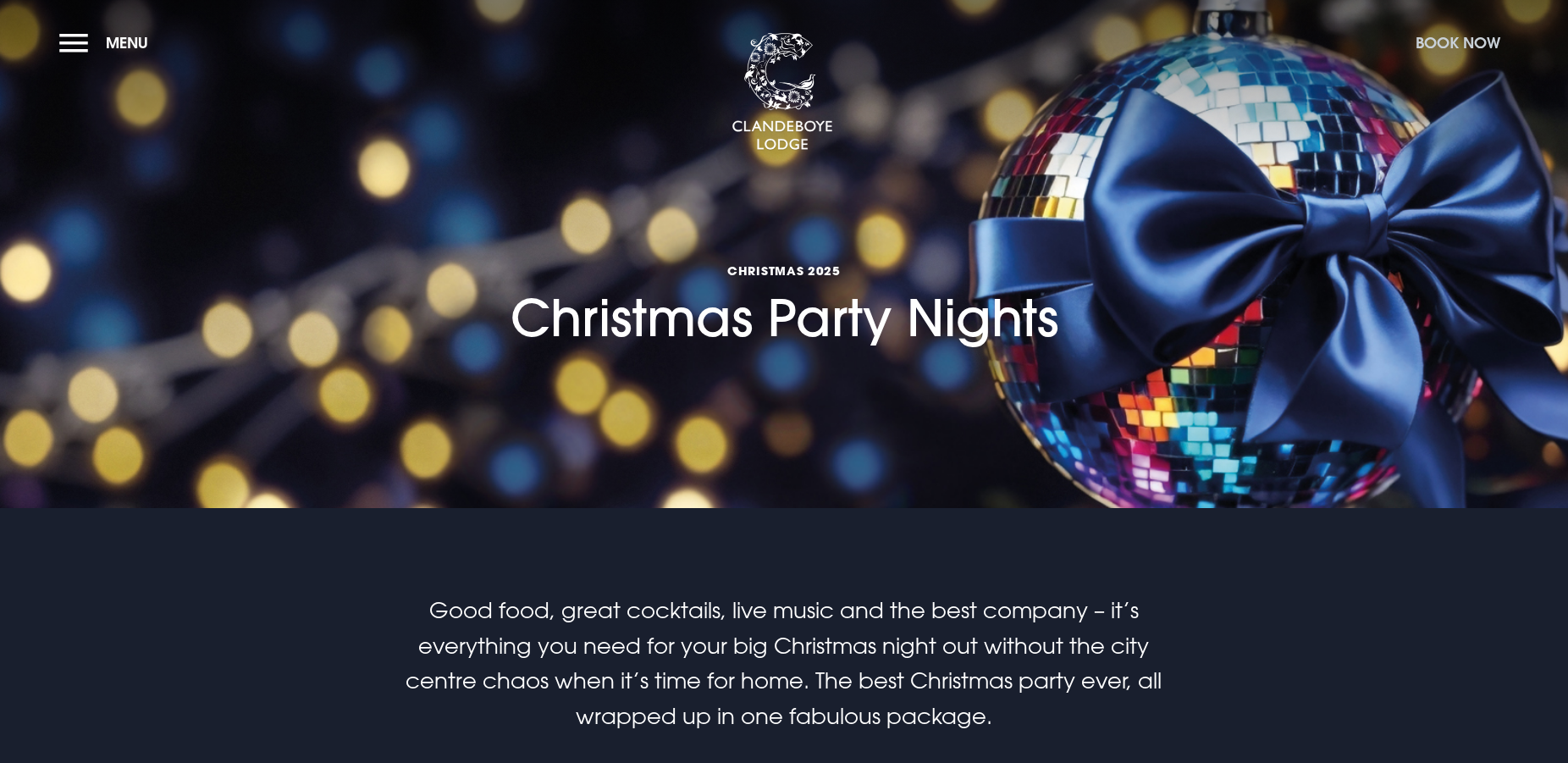
click at [1471, 36] on button "Book Now" at bounding box center [1457, 43] width 101 height 36
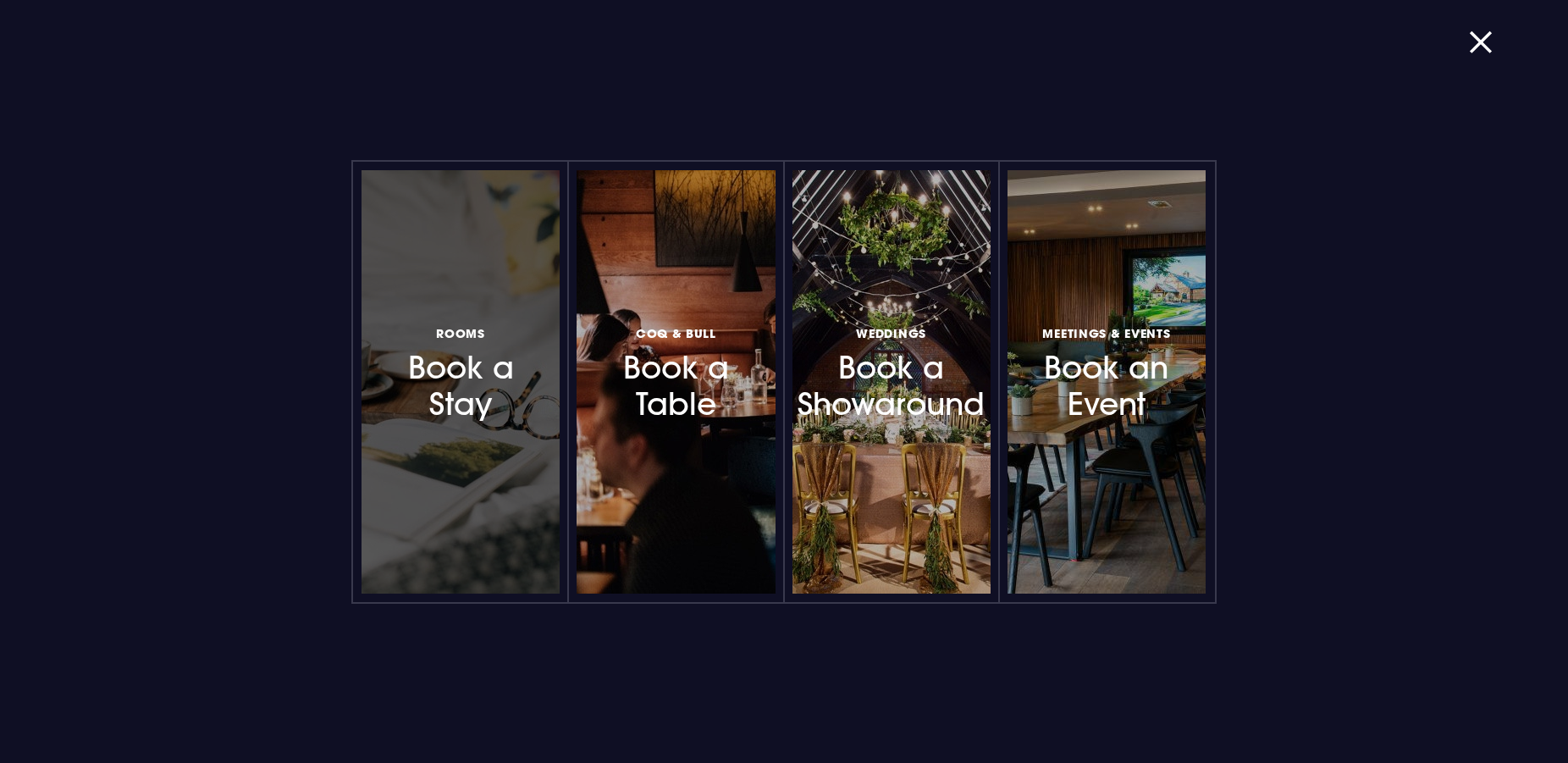
click at [451, 399] on h3 "Rooms Book a Stay" at bounding box center [461, 373] width 148 height 100
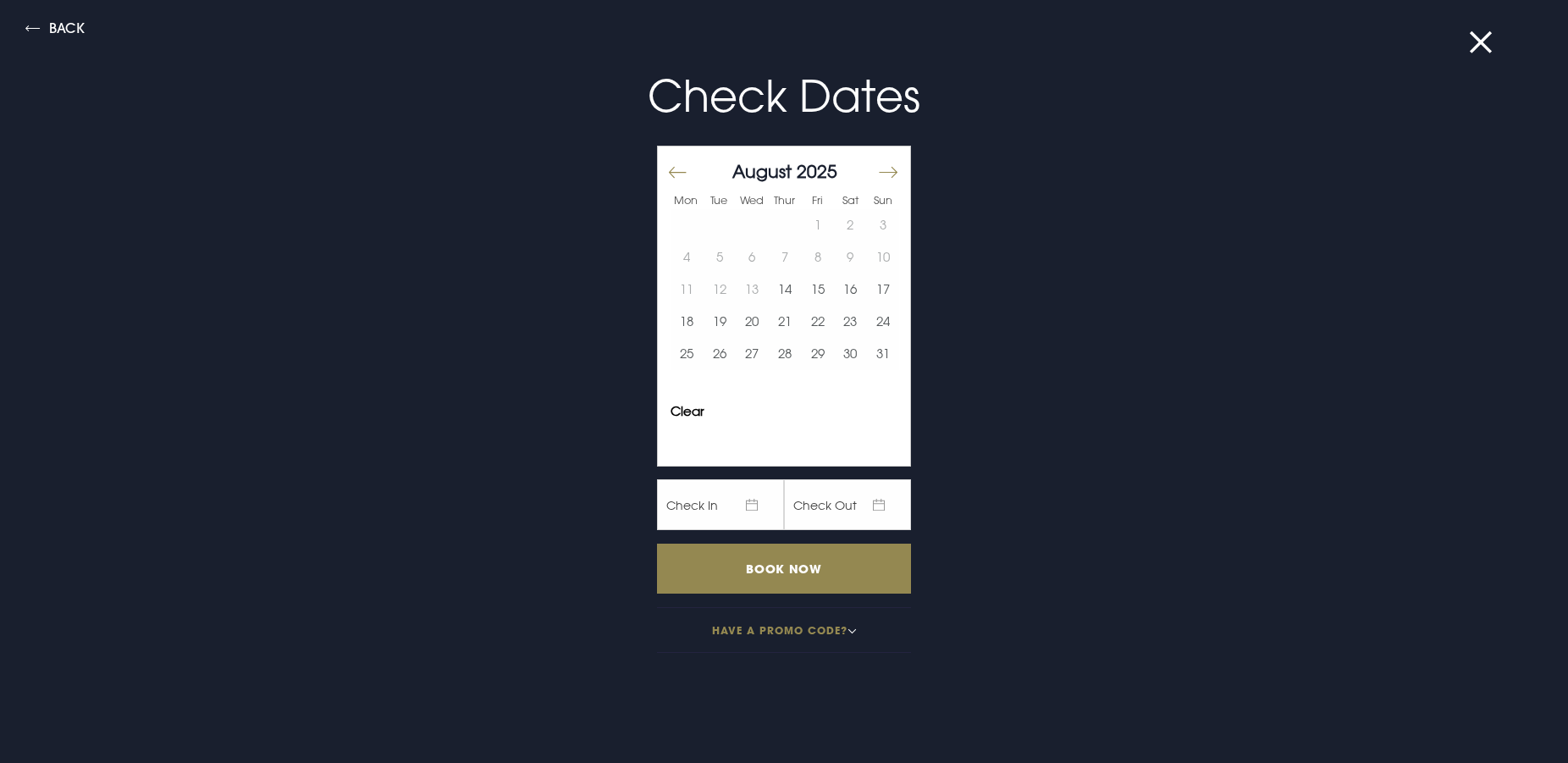
click at [877, 172] on button "Move forward to switch to the next month." at bounding box center [887, 172] width 20 height 36
click at [877, 176] on button "Move forward to switch to the next month." at bounding box center [887, 172] width 20 height 36
click at [843, 230] on button "6" at bounding box center [850, 225] width 33 height 32
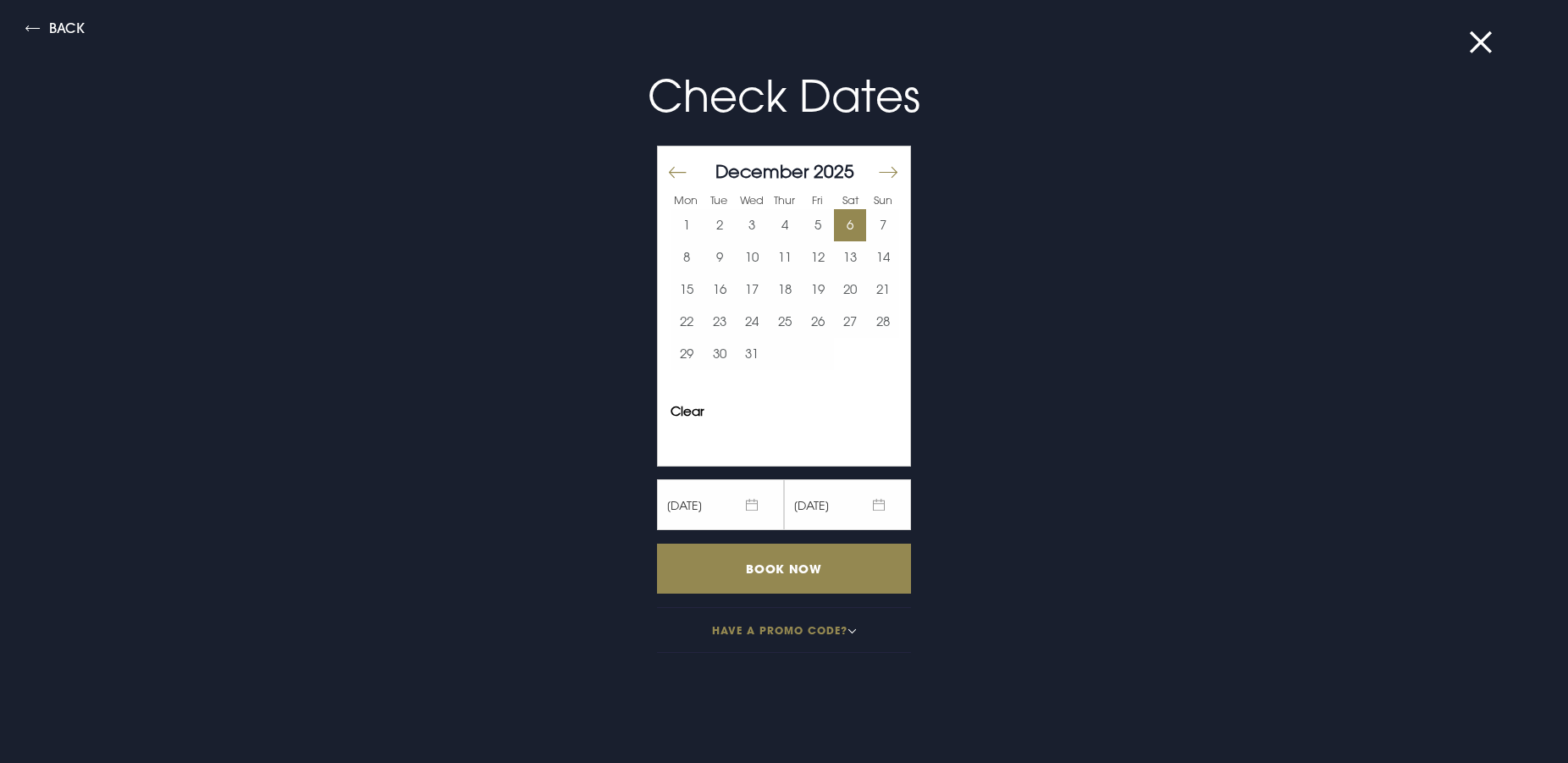
click at [843, 230] on button "6" at bounding box center [850, 225] width 33 height 32
click at [771, 573] on input "Book Now" at bounding box center [784, 568] width 254 height 50
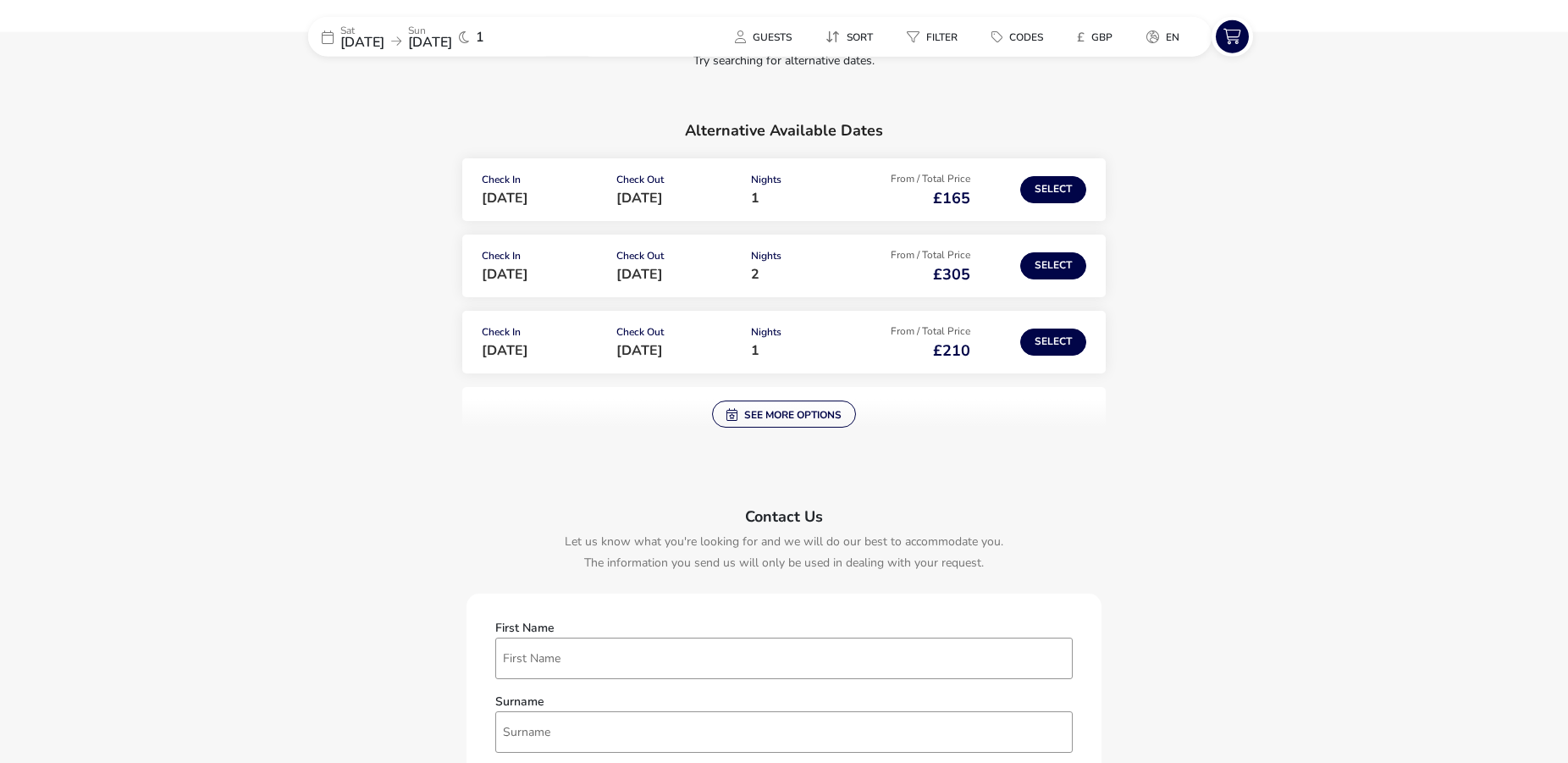
scroll to position [346, 0]
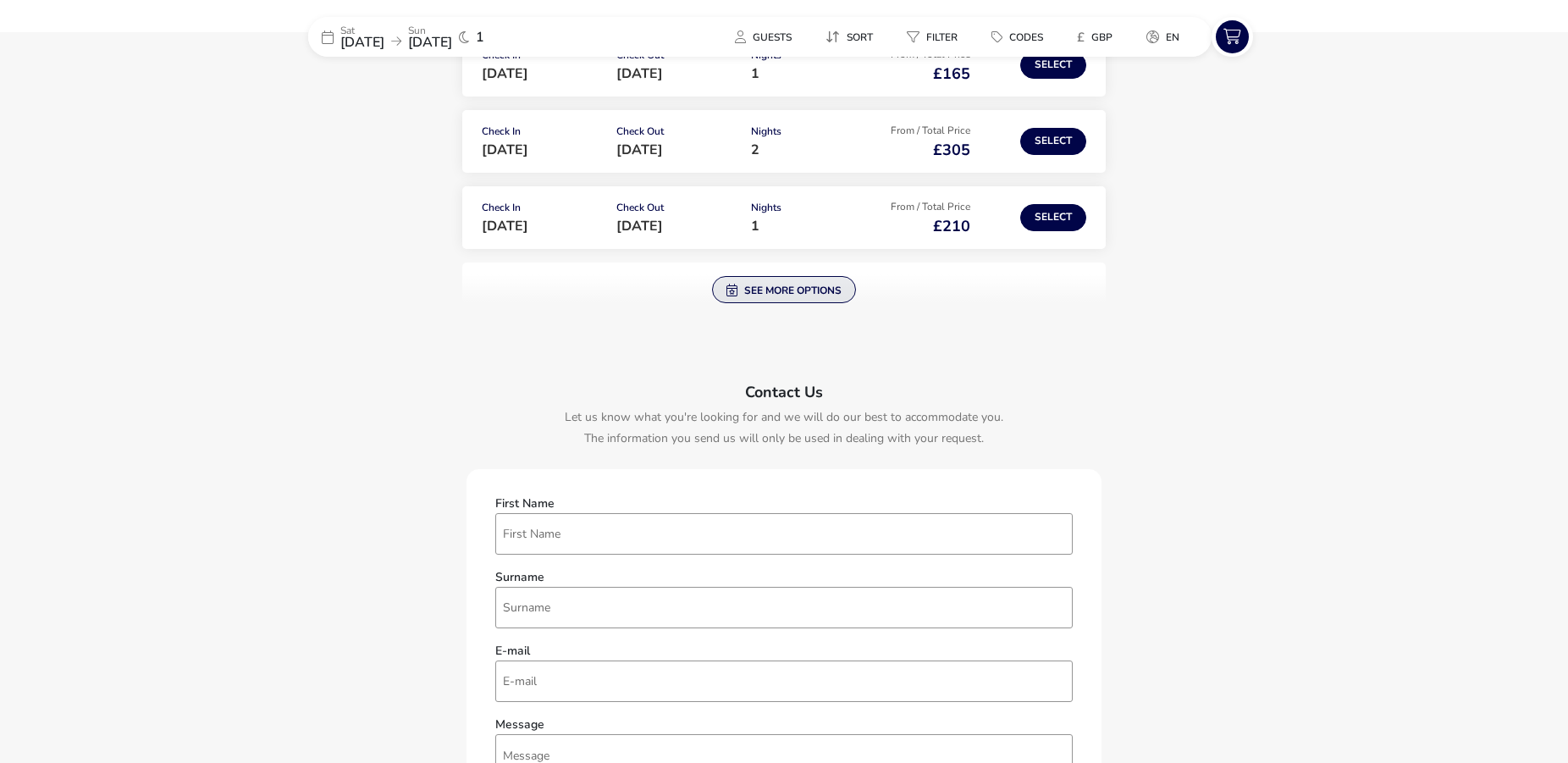
click at [784, 291] on button "See more options" at bounding box center [784, 290] width 144 height 27
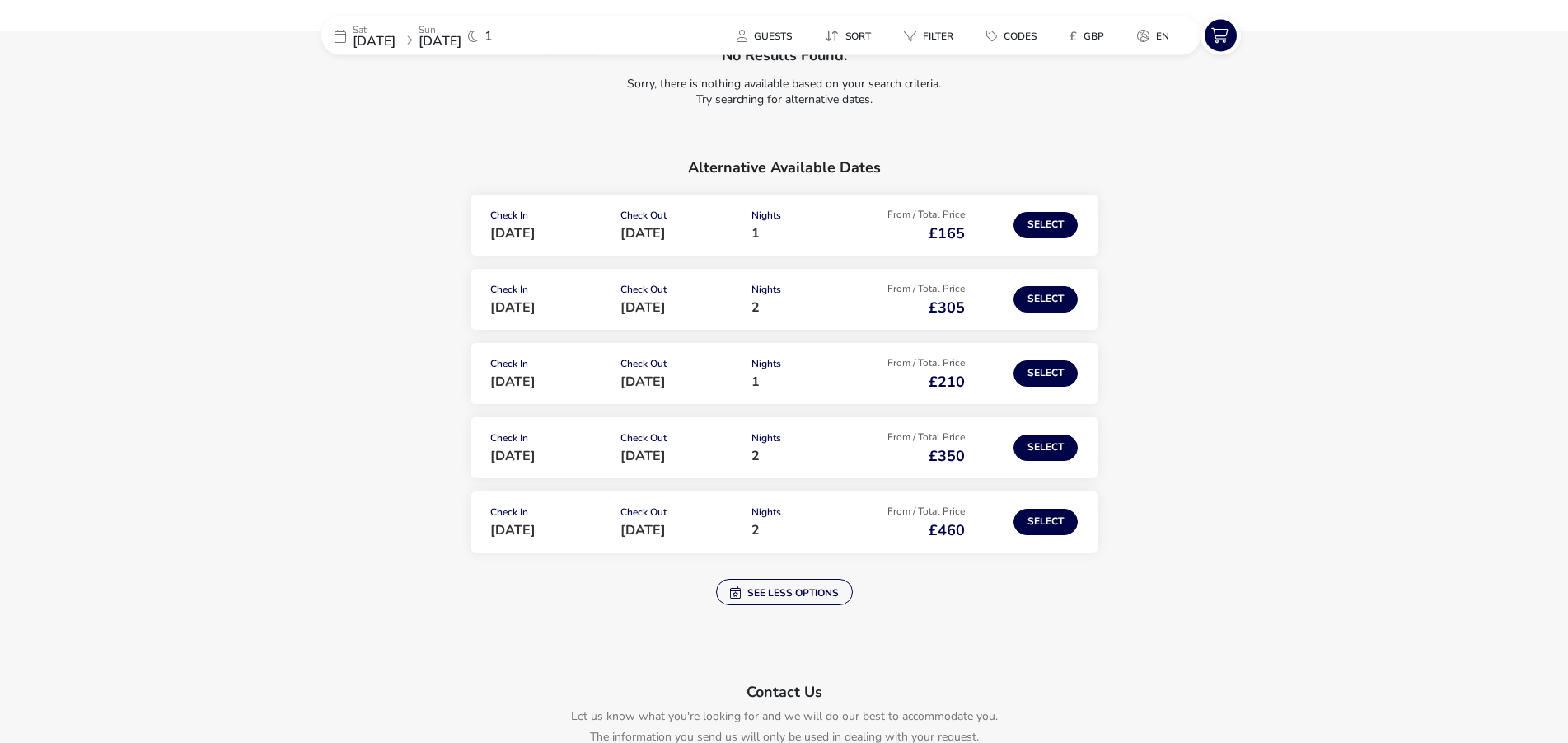
scroll to position [0, 0]
